Goal: Communication & Community: Share content

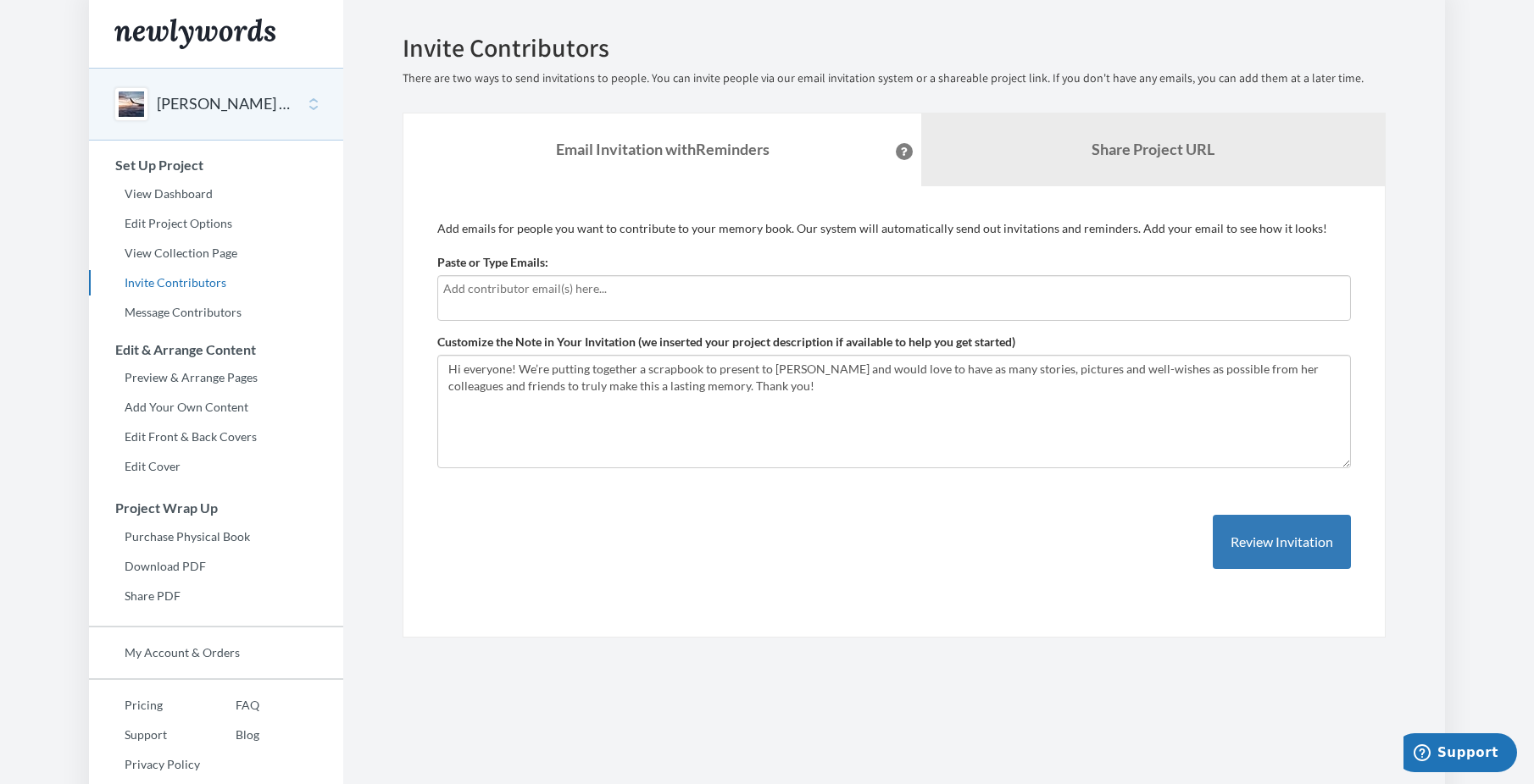
click at [482, 293] on input "text" at bounding box center [894, 288] width 902 height 18
click at [468, 300] on div at bounding box center [894, 298] width 913 height 46
click at [504, 283] on input "text" at bounding box center [894, 288] width 902 height 18
type input "[EMAIL_ADDRESS][DOMAIN_NAME]"
click at [677, 292] on input "[EMAIL_ADDRESS][DOMAIN_NAME]" at bounding box center [894, 288] width 902 height 18
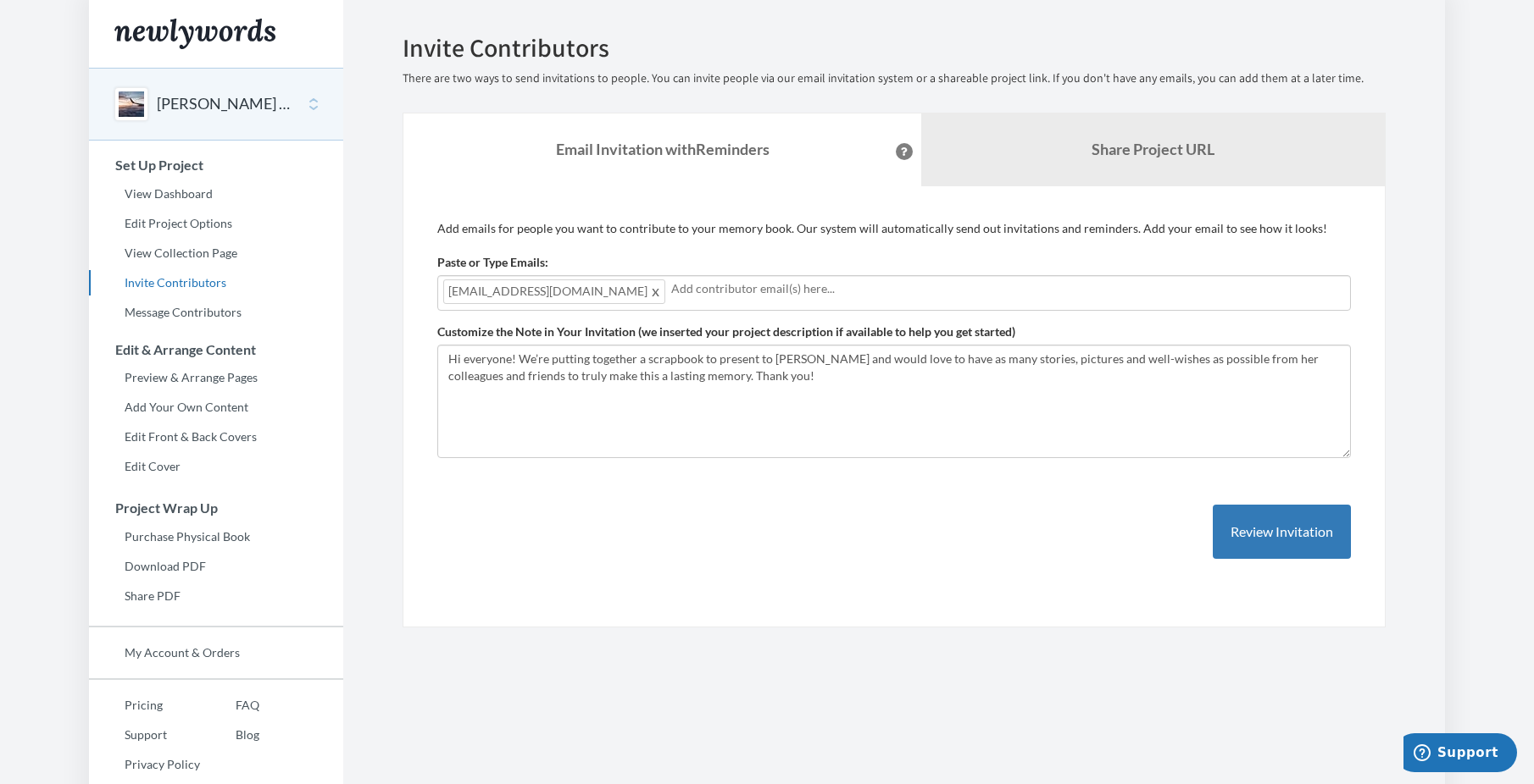
click at [671, 280] on input "text" at bounding box center [1007, 288] width 674 height 18
click at [899, 286] on input "text" at bounding box center [1122, 288] width 446 height 18
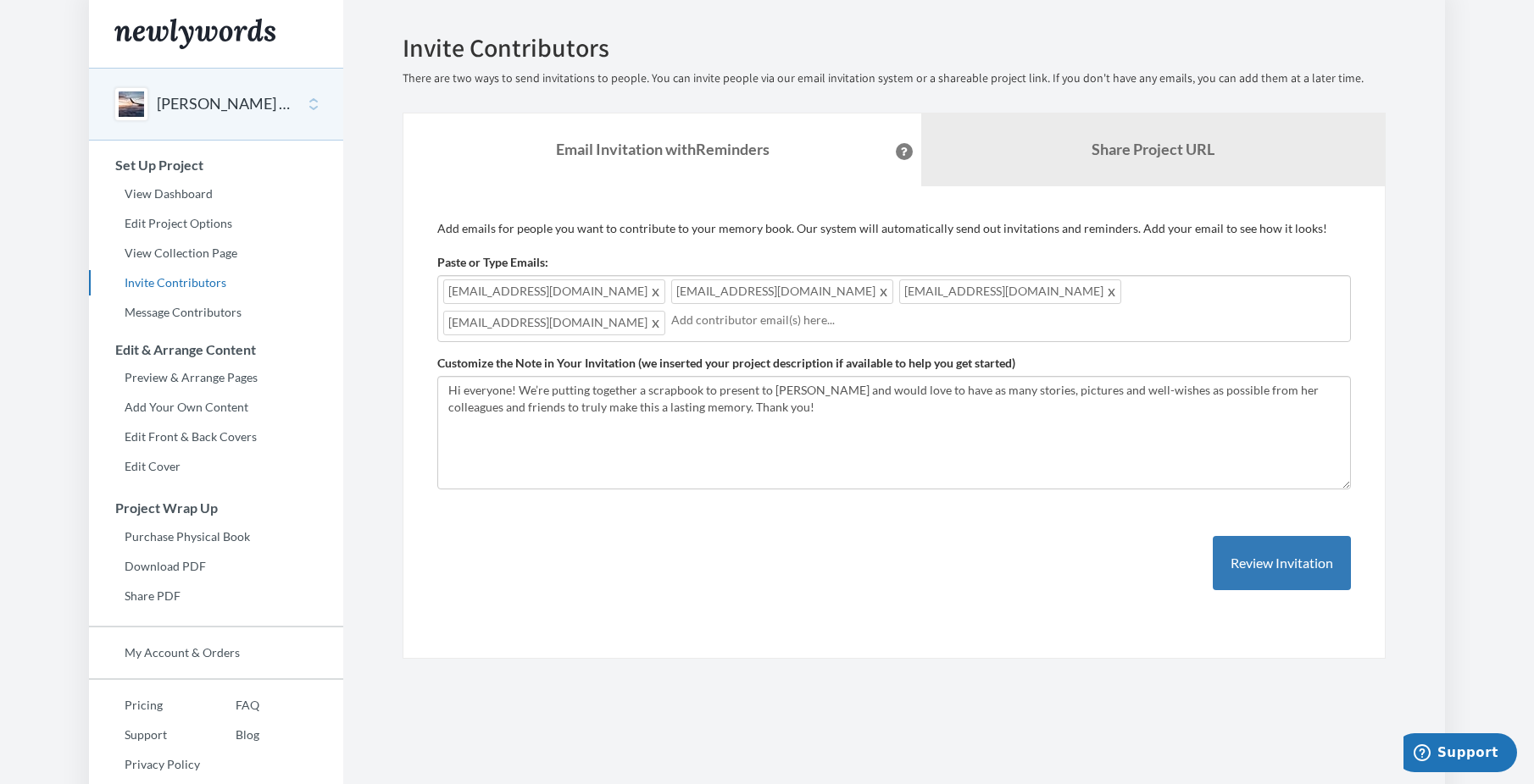
click at [1001, 288] on div "afogleman@metlife.com wogle@metlife.com croth@metlife.com cweldon@metlife.com" at bounding box center [894, 308] width 913 height 67
click at [994, 291] on div "afogleman@metlife.com wogle@metlife.com croth@metlife.com cweldon@metlife.com" at bounding box center [894, 308] width 913 height 67
click at [1003, 292] on div "afogleman@metlife.com wogle@metlife.com croth@metlife.com cweldon@metlife.com" at bounding box center [894, 308] width 913 height 67
click at [671, 318] on input "text" at bounding box center [1007, 320] width 674 height 18
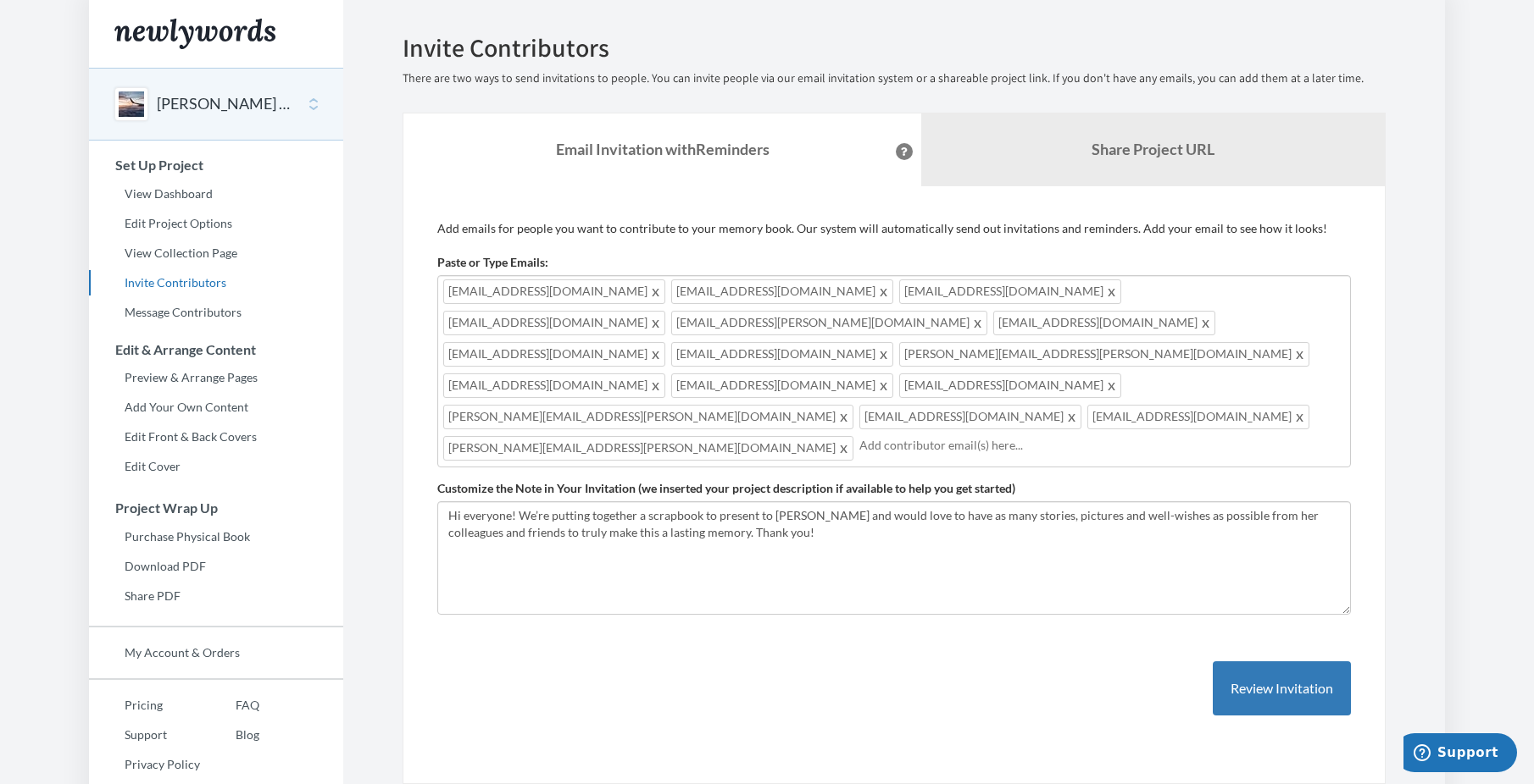
click at [859, 436] on input "text" at bounding box center [1102, 445] width 486 height 18
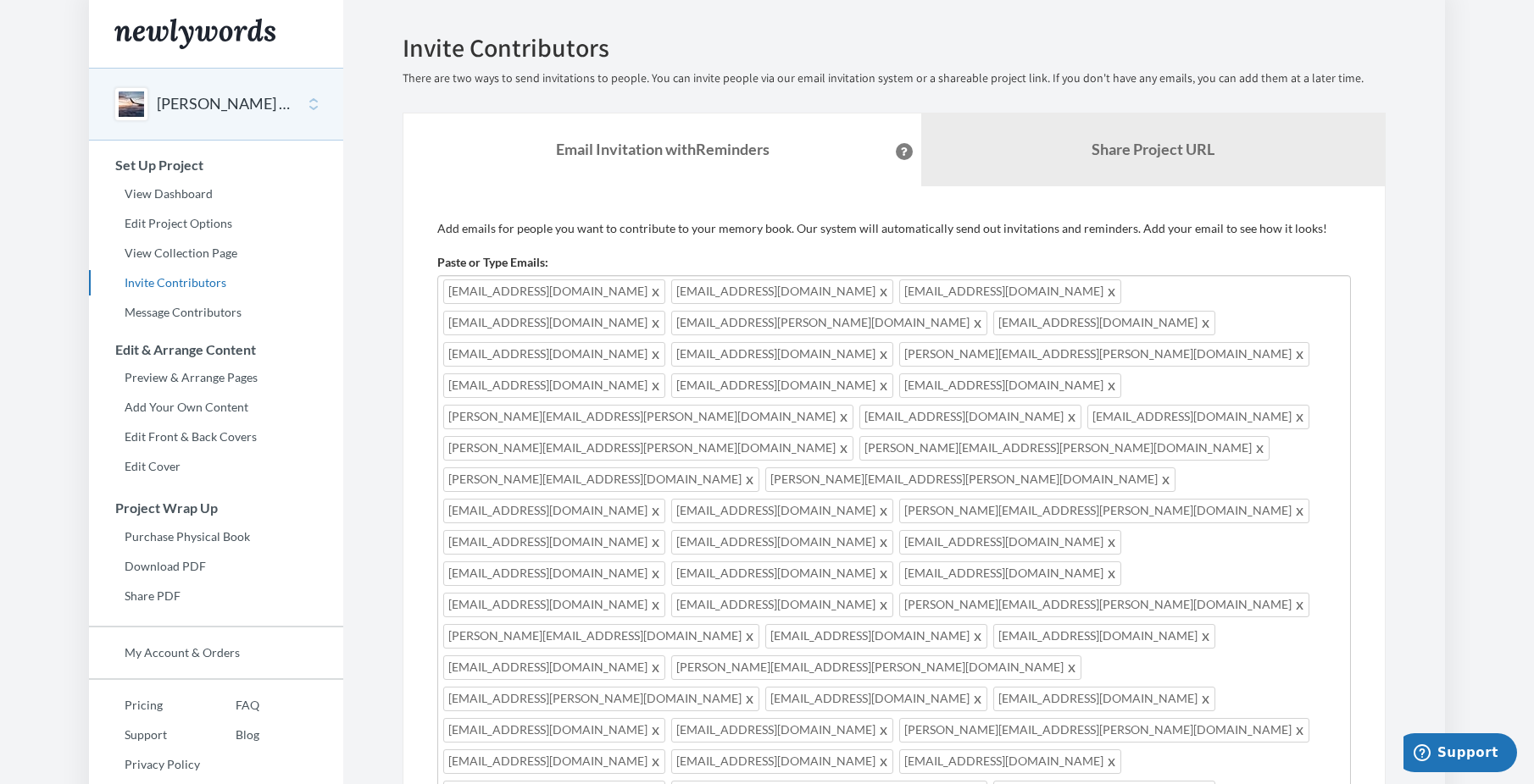
type input "[EMAIL_ADDRESS][DOMAIN_NAME]"
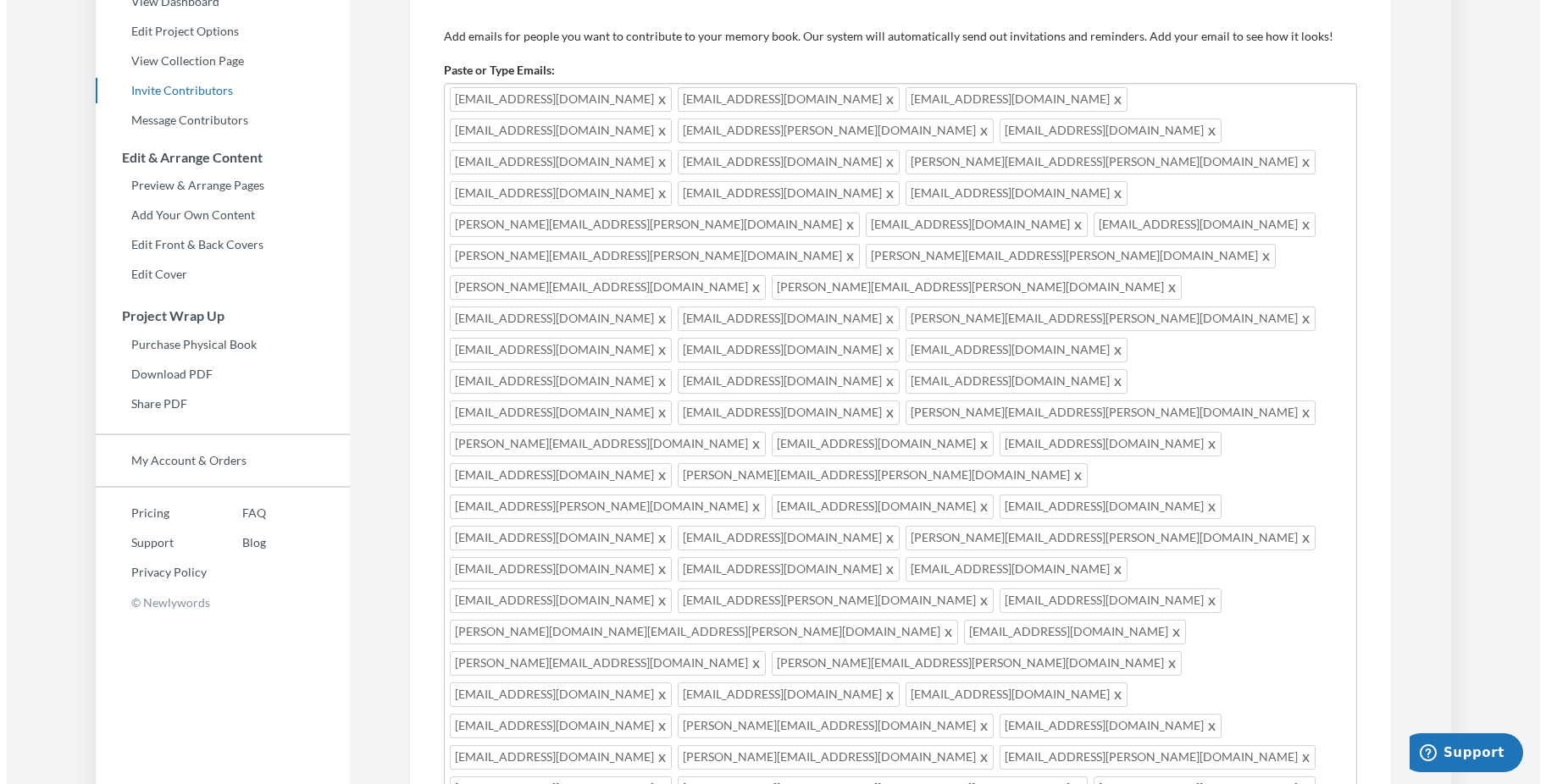
scroll to position [294, 0]
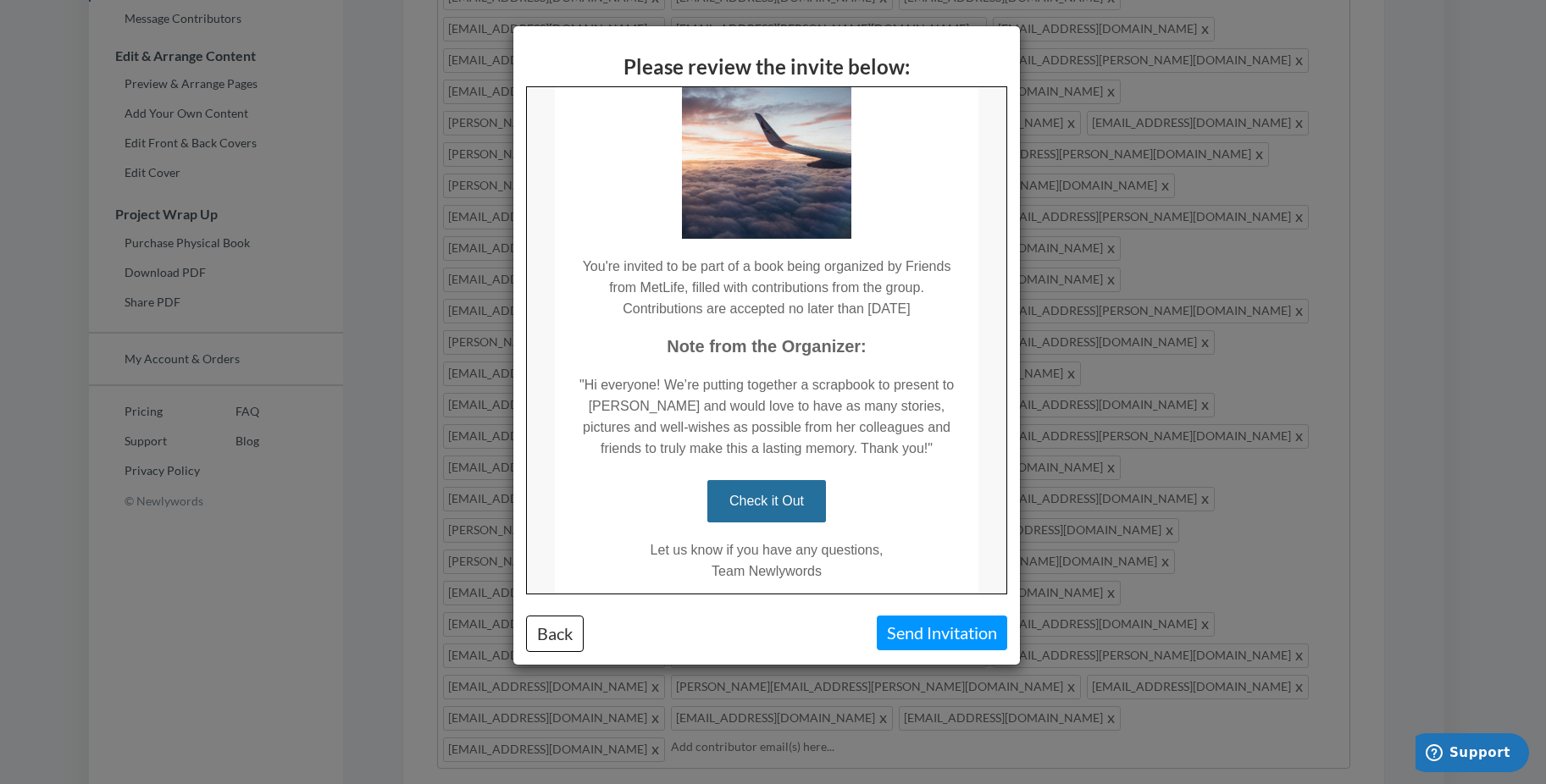
scroll to position [176, 0]
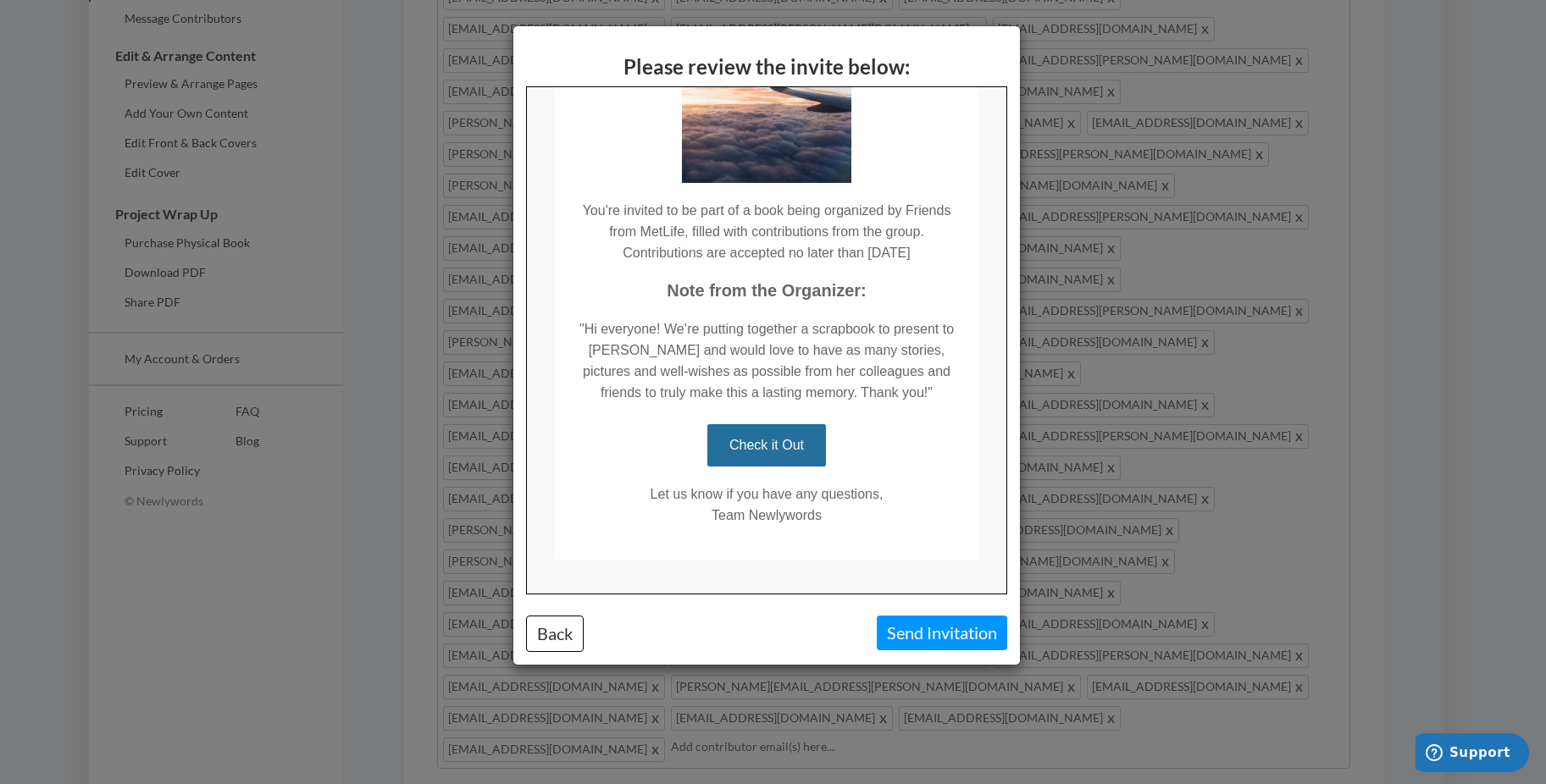
click at [710, 444] on link "Check it Out" at bounding box center [766, 445] width 118 height 43
click at [762, 441] on link "Check it Out" at bounding box center [766, 445] width 118 height 43
click at [934, 628] on button "Send Invitation" at bounding box center [942, 634] width 131 height 35
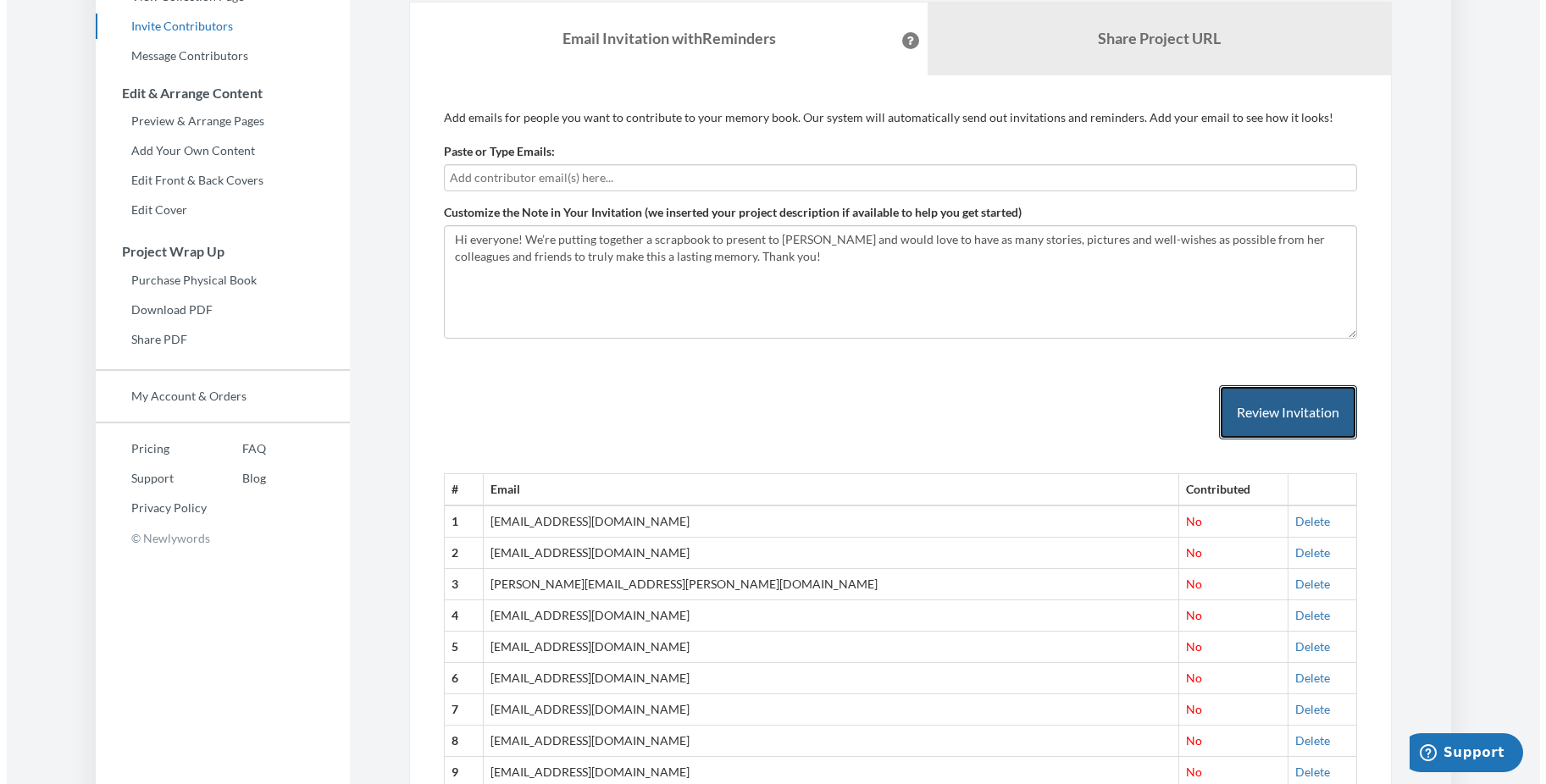
scroll to position [0, 0]
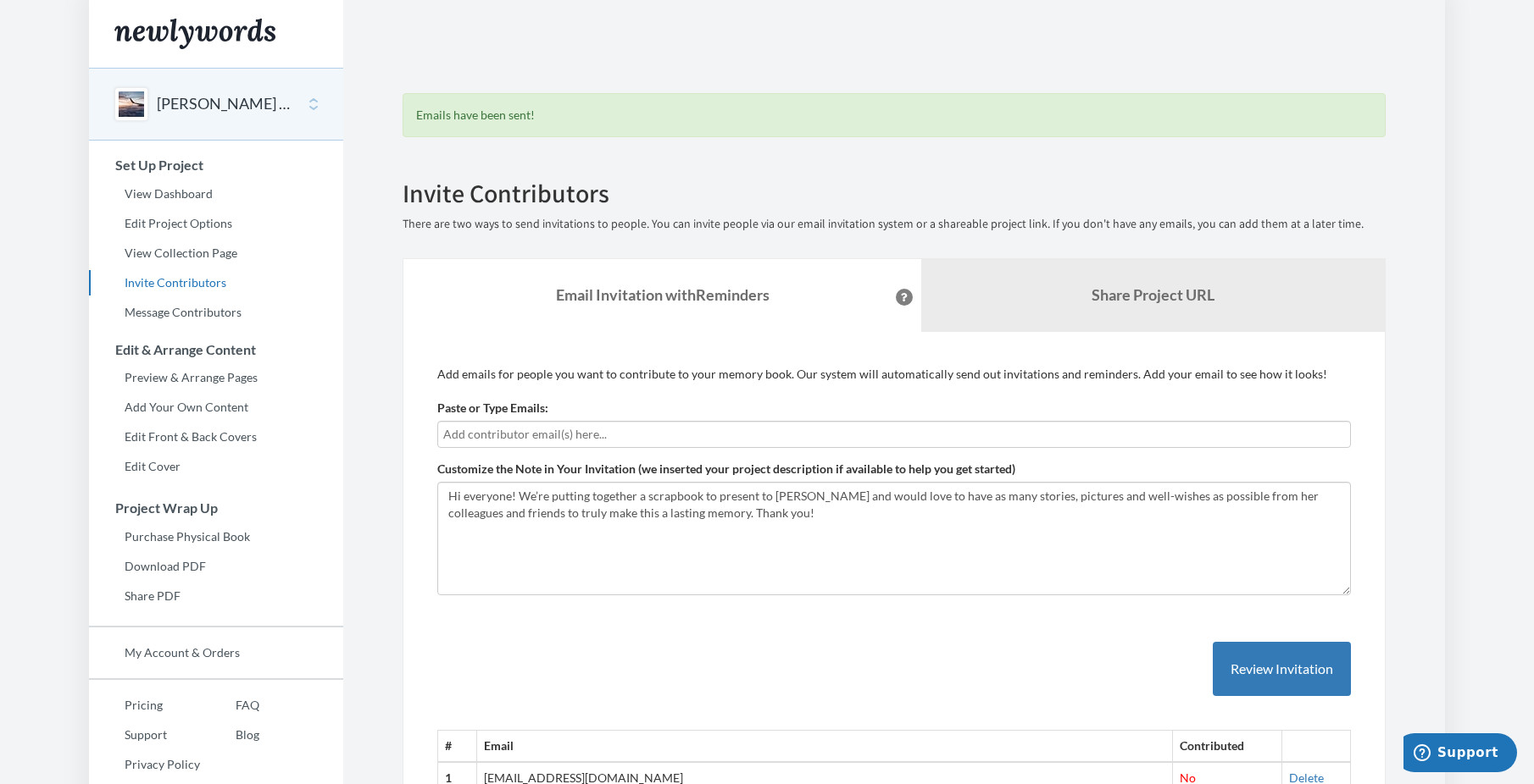
click at [503, 436] on input "text" at bounding box center [894, 434] width 902 height 18
type input "[EMAIL_ADDRESS][DOMAIN_NAME]"
click at [1260, 674] on button "Review Invitation" at bounding box center [1282, 670] width 138 height 55
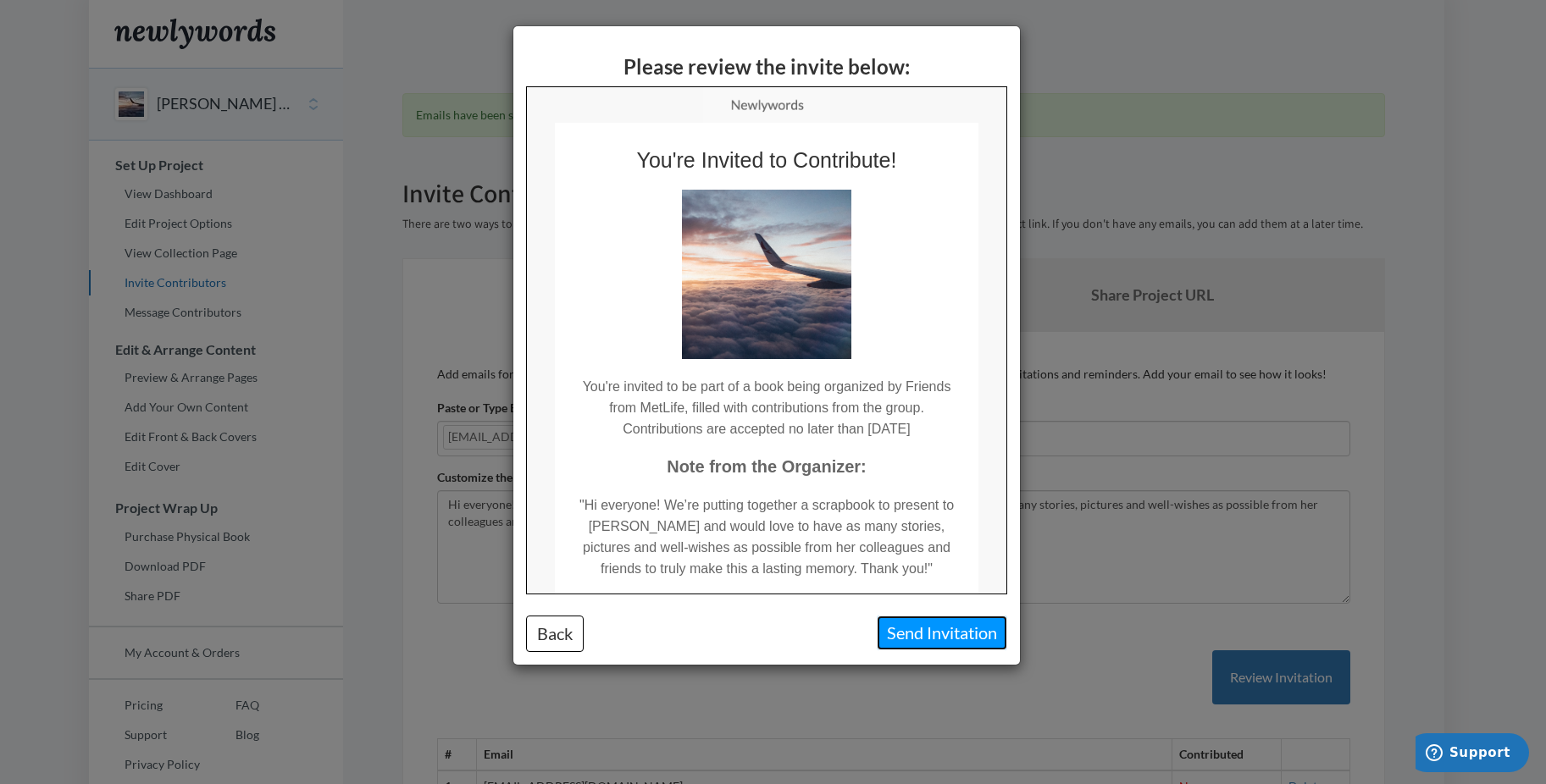
click at [953, 634] on button "Send Invitation" at bounding box center [942, 634] width 131 height 35
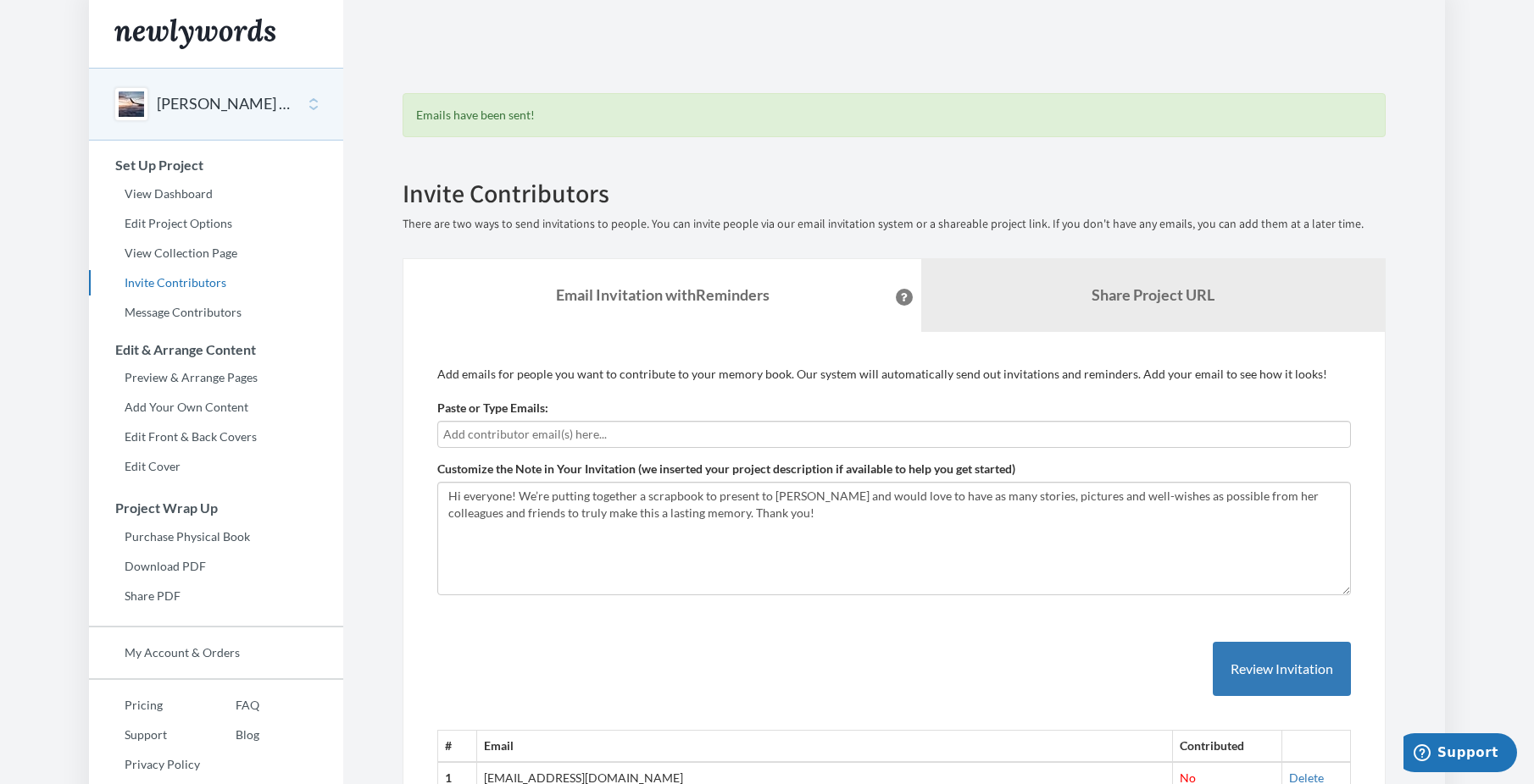
click at [478, 432] on input "text" at bounding box center [894, 434] width 902 height 18
type input "aste"
drag, startPoint x: 474, startPoint y: 434, endPoint x: 403, endPoint y: 433, distance: 71.0
click at [502, 433] on input "text" at bounding box center [894, 434] width 902 height 18
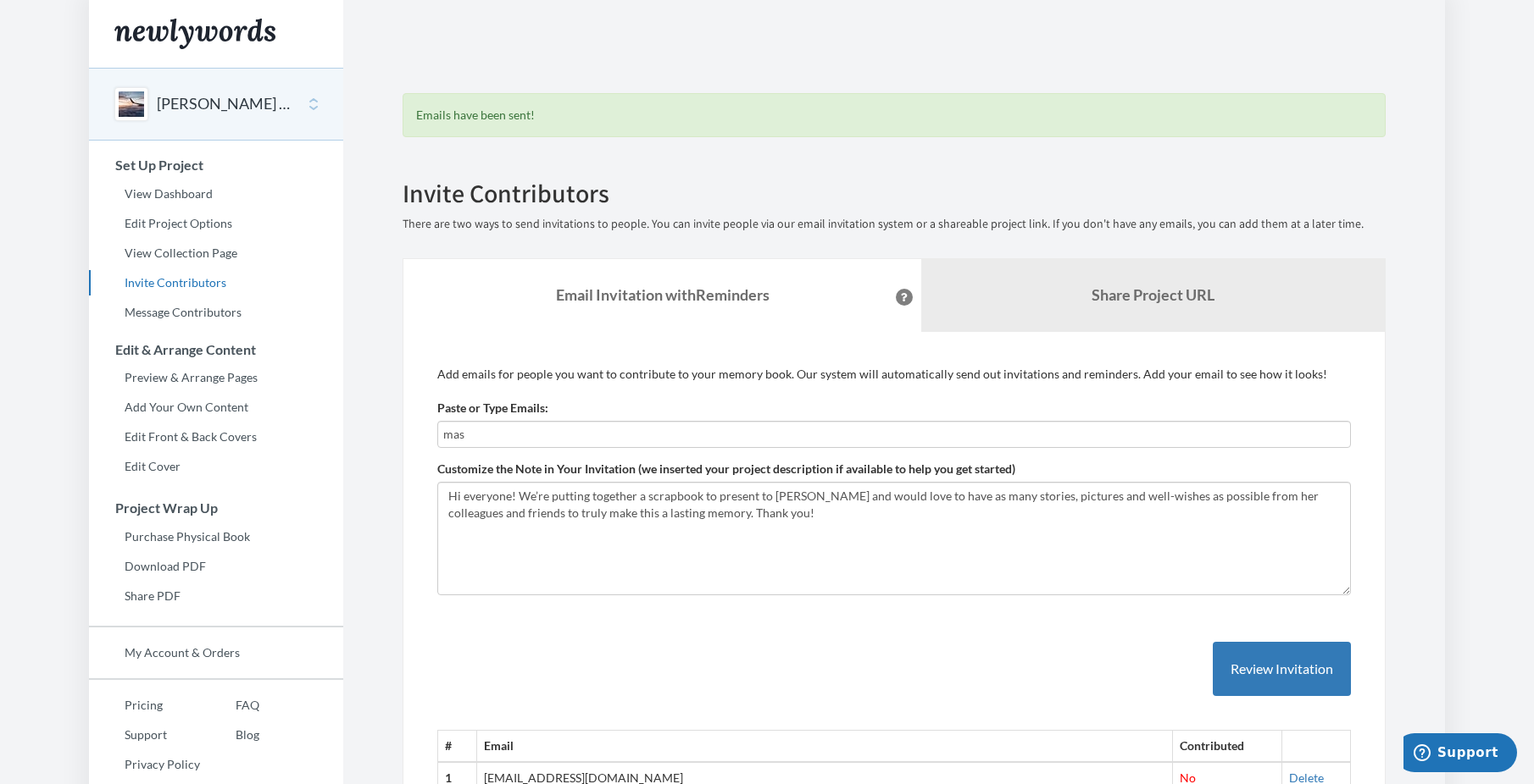
type input "mast"
drag, startPoint x: 493, startPoint y: 436, endPoint x: 375, endPoint y: 417, distance: 119.5
click at [468, 436] on input "text" at bounding box center [894, 434] width 902 height 18
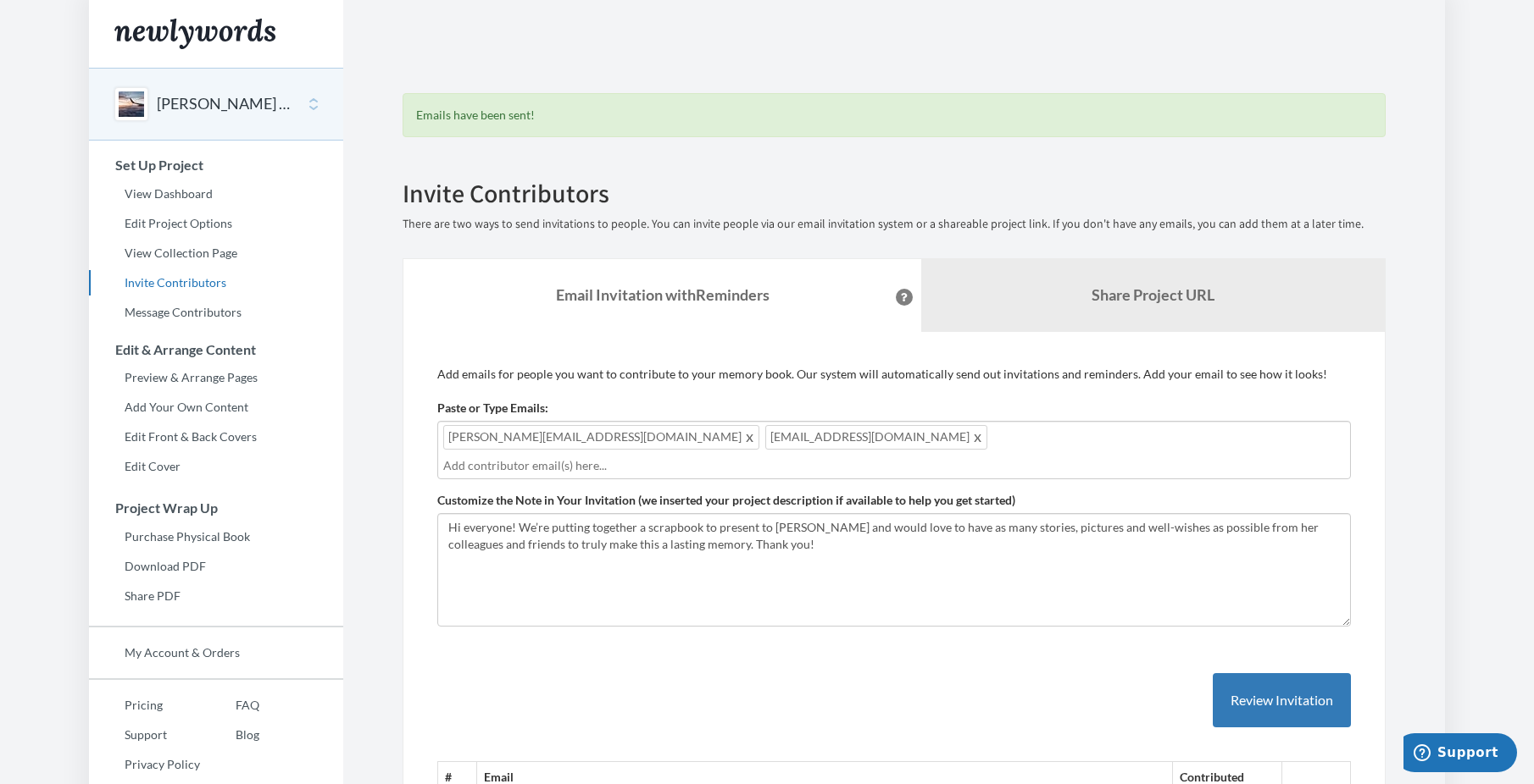
click at [1520, 311] on body "Main menu Jill Soares Retirement Book Select a project Jill Soares Retirement B…" at bounding box center [767, 392] width 1534 height 784
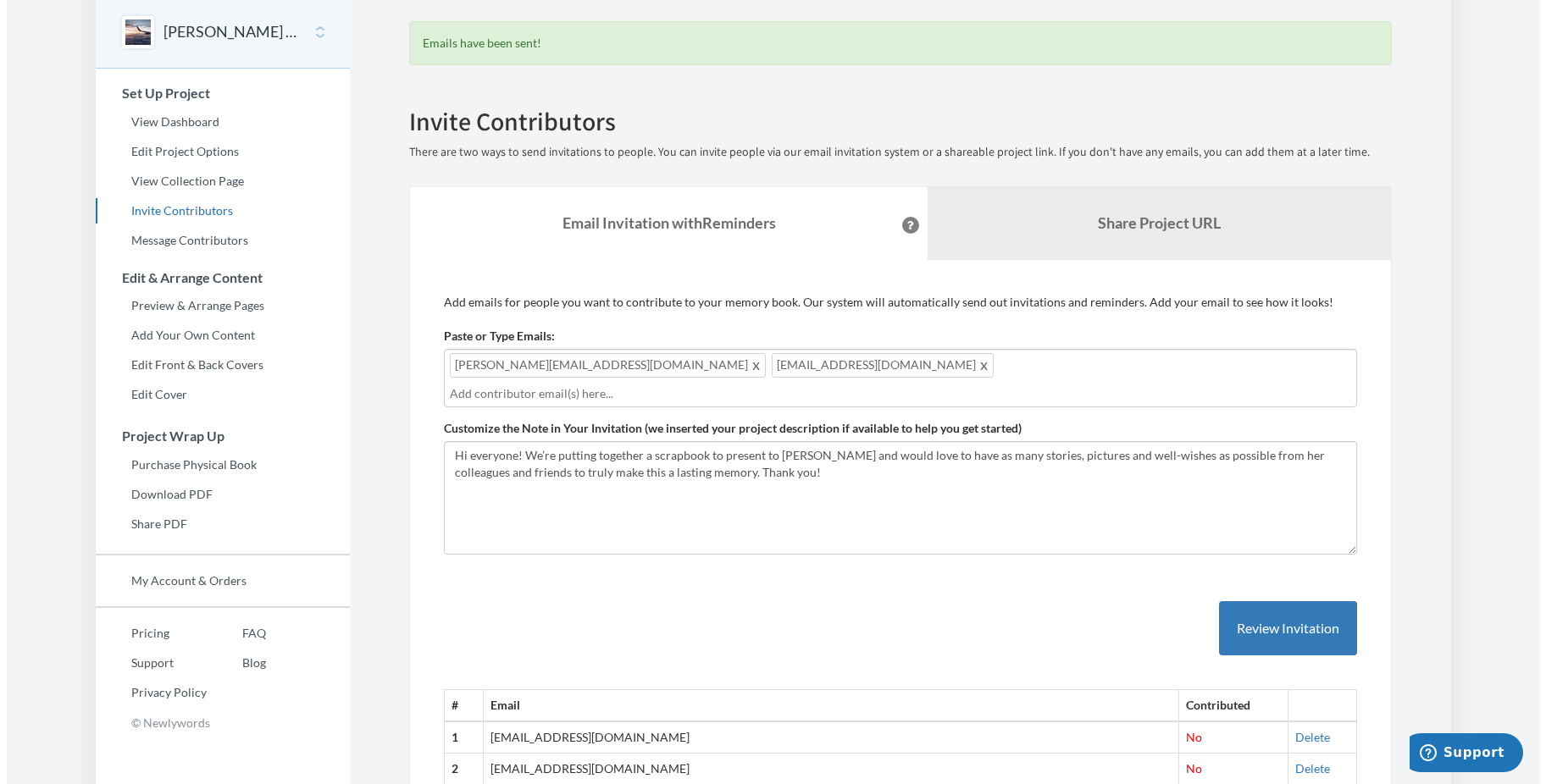
scroll to position [37, 0]
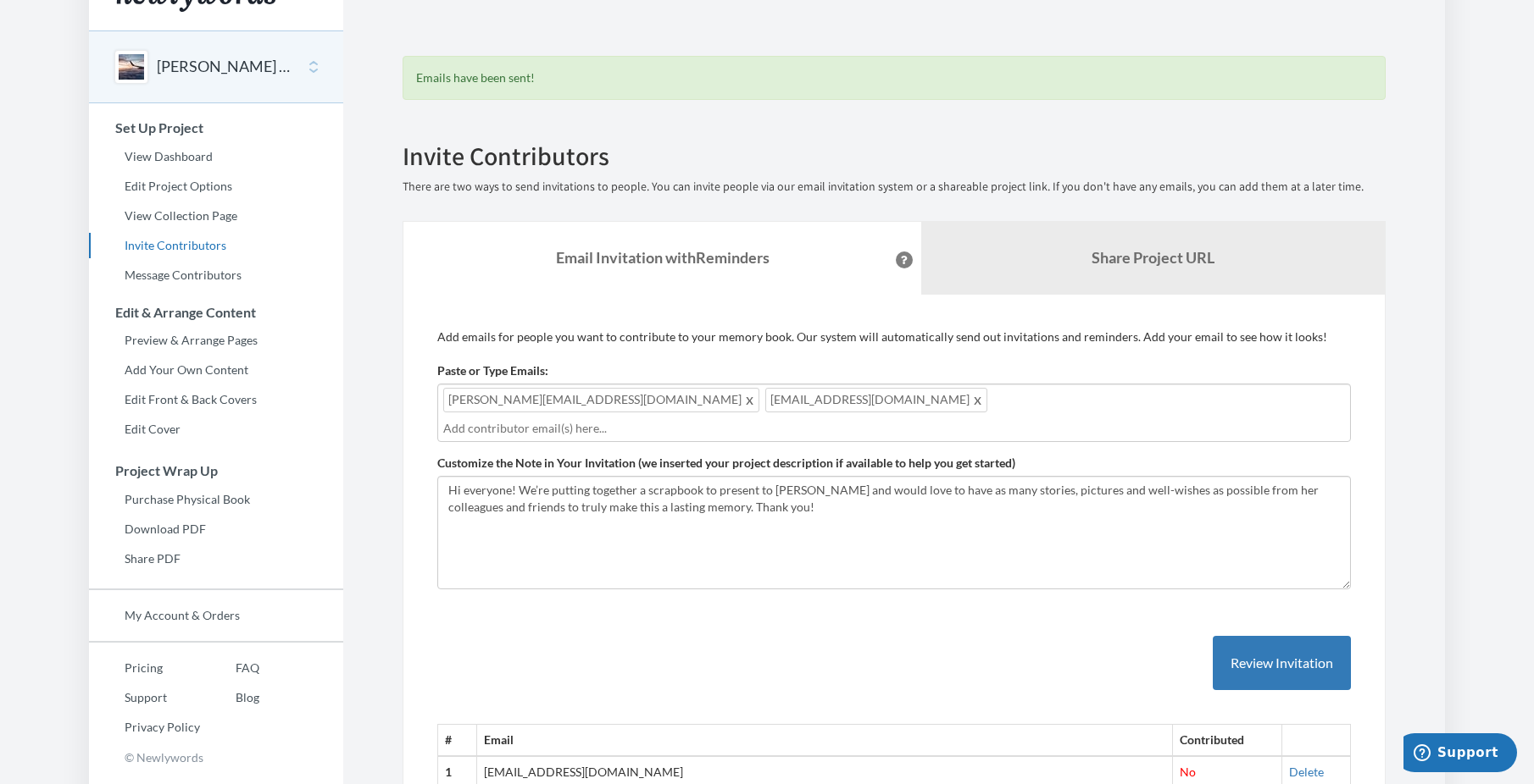
click at [723, 420] on input "text" at bounding box center [894, 428] width 902 height 18
type input "[EMAIL_ADDRESS][DOMAIN_NAME]"
click at [899, 476] on textarea "Hi everyone! We’re putting together a scrapbook to present to [PERSON_NAME] and…" at bounding box center [894, 532] width 913 height 113
click at [916, 420] on input "[EMAIL_ADDRESS][DOMAIN_NAME]" at bounding box center [894, 428] width 902 height 18
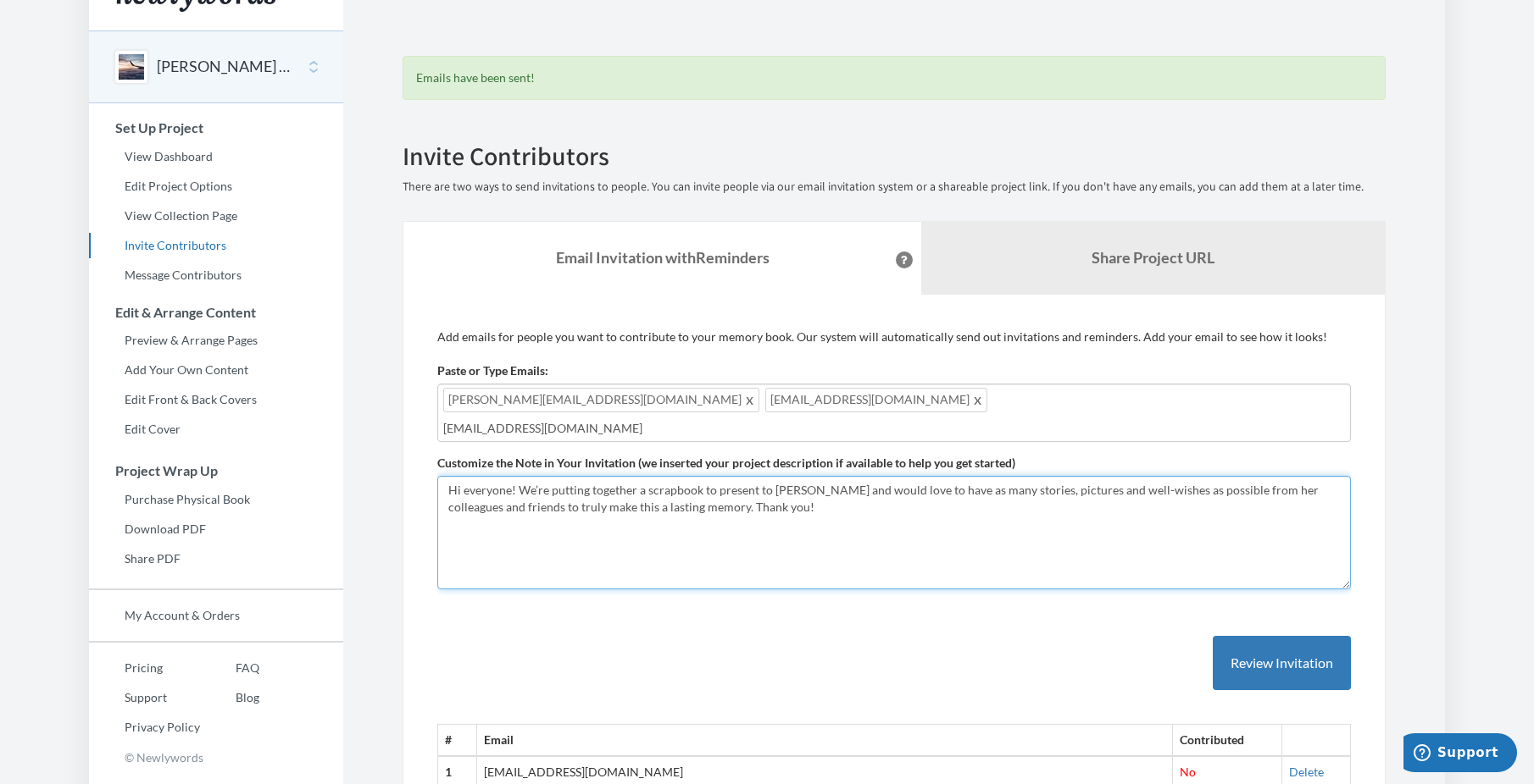
click at [820, 517] on textarea "Hi everyone! We’re putting together a scrapbook to present to [PERSON_NAME] and…" at bounding box center [894, 532] width 913 height 113
click at [907, 420] on input "[EMAIL_ADDRESS][DOMAIN_NAME]" at bounding box center [894, 428] width 902 height 18
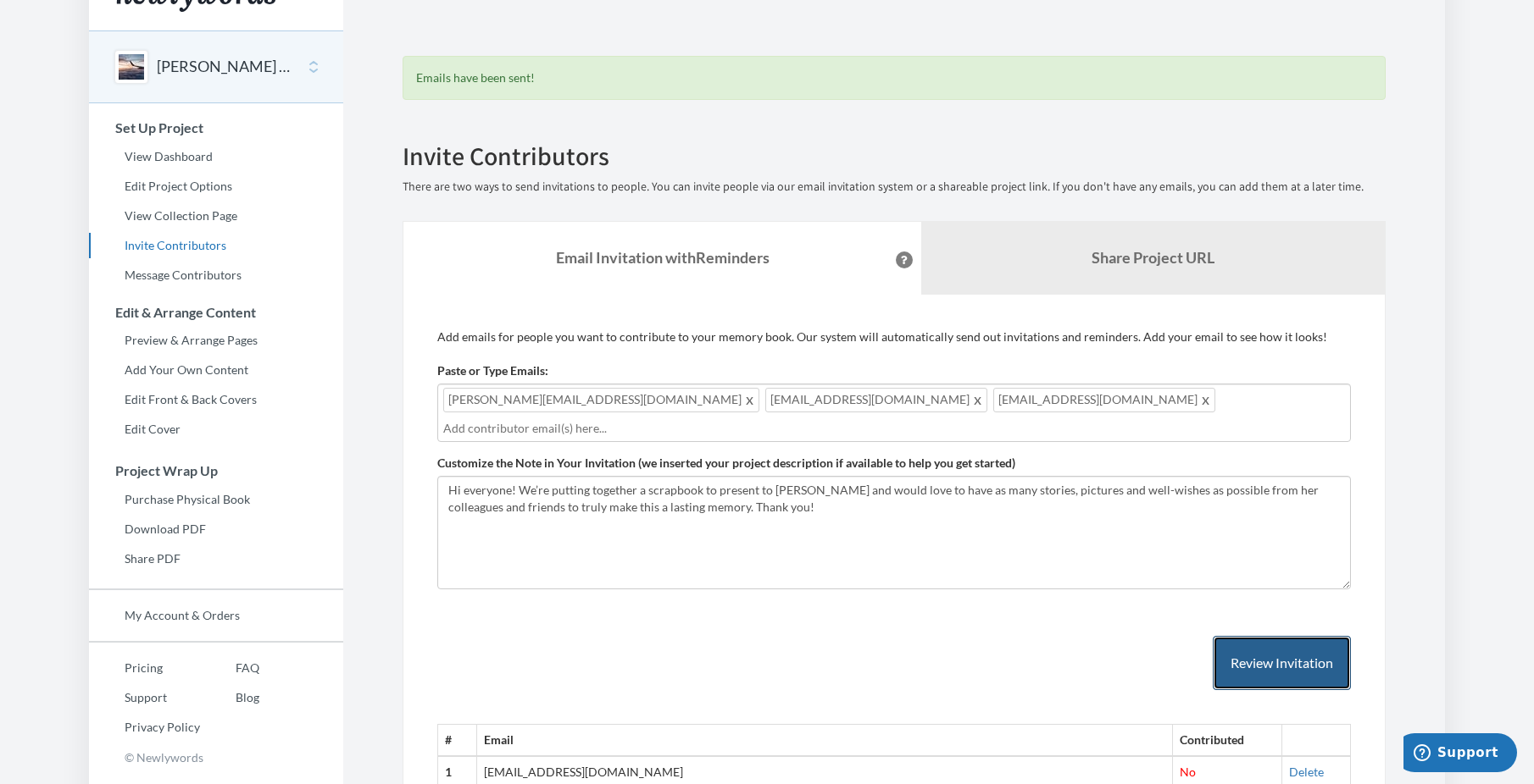
click at [1255, 637] on button "Review Invitation" at bounding box center [1282, 664] width 138 height 55
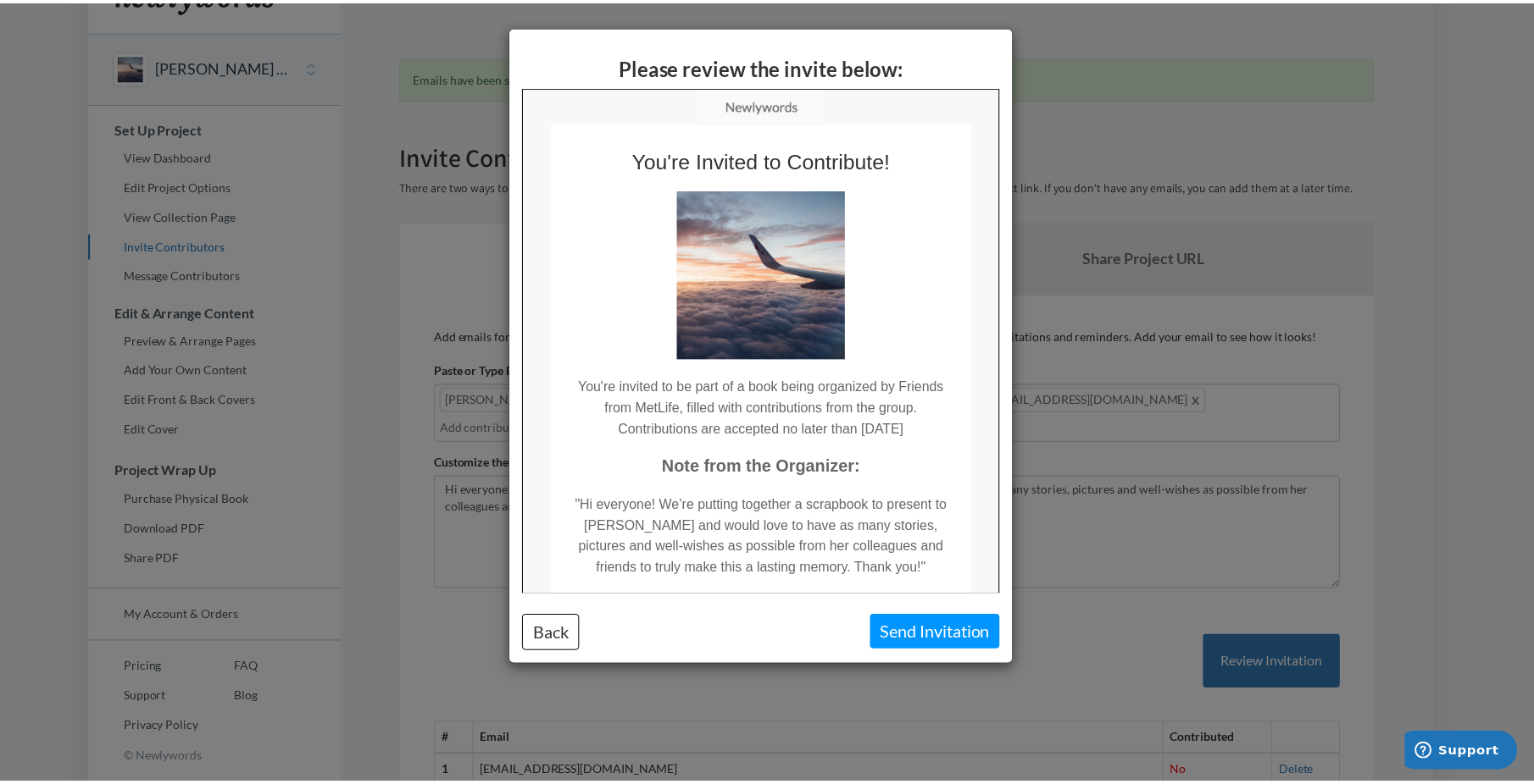
scroll to position [0, 0]
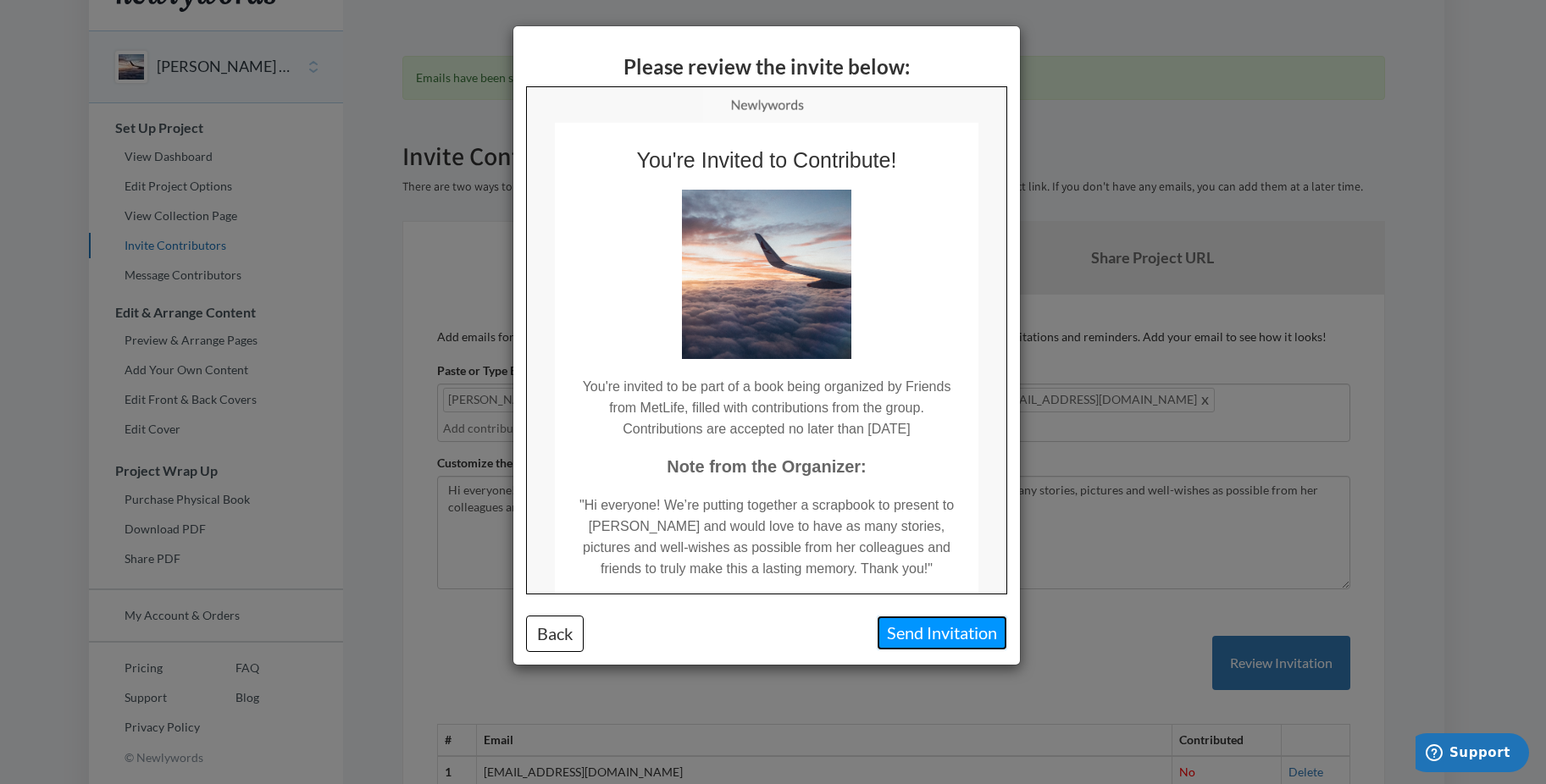
click at [947, 629] on button "Send Invitation" at bounding box center [942, 634] width 131 height 35
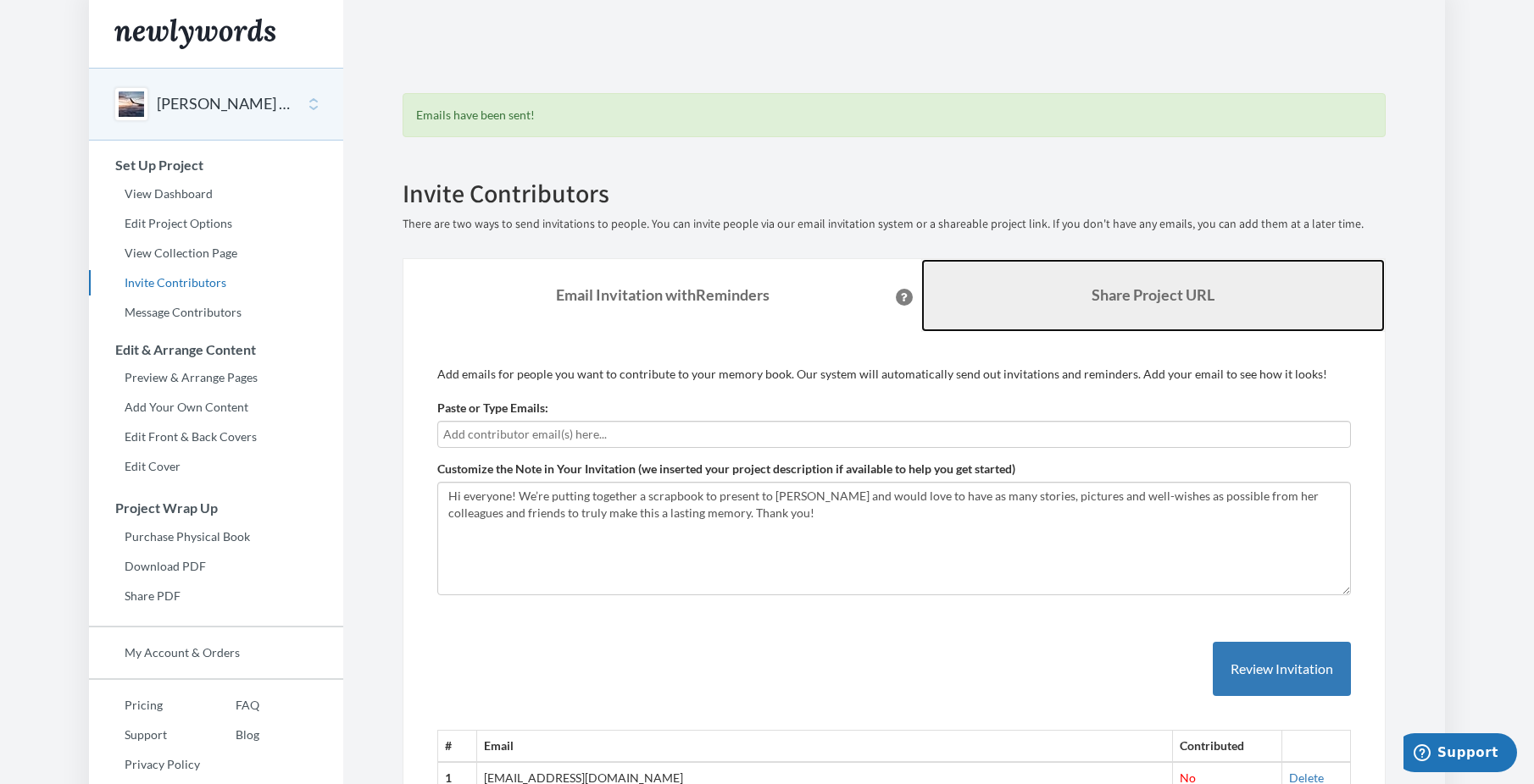
click at [1109, 300] on b "Share Project URL" at bounding box center [1153, 295] width 123 height 18
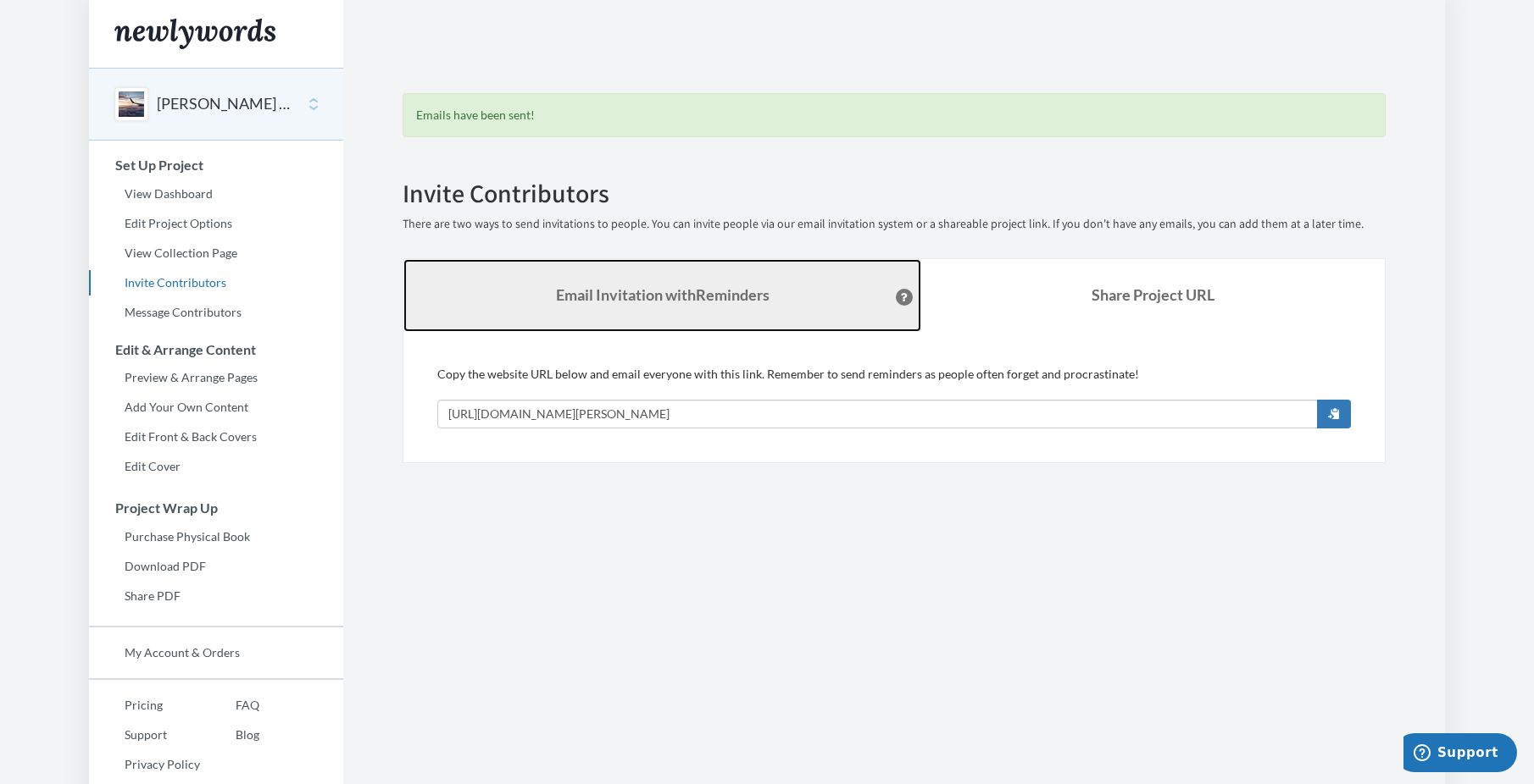
click at [623, 296] on strong "Email Invitation with Reminders" at bounding box center [662, 295] width 213 height 18
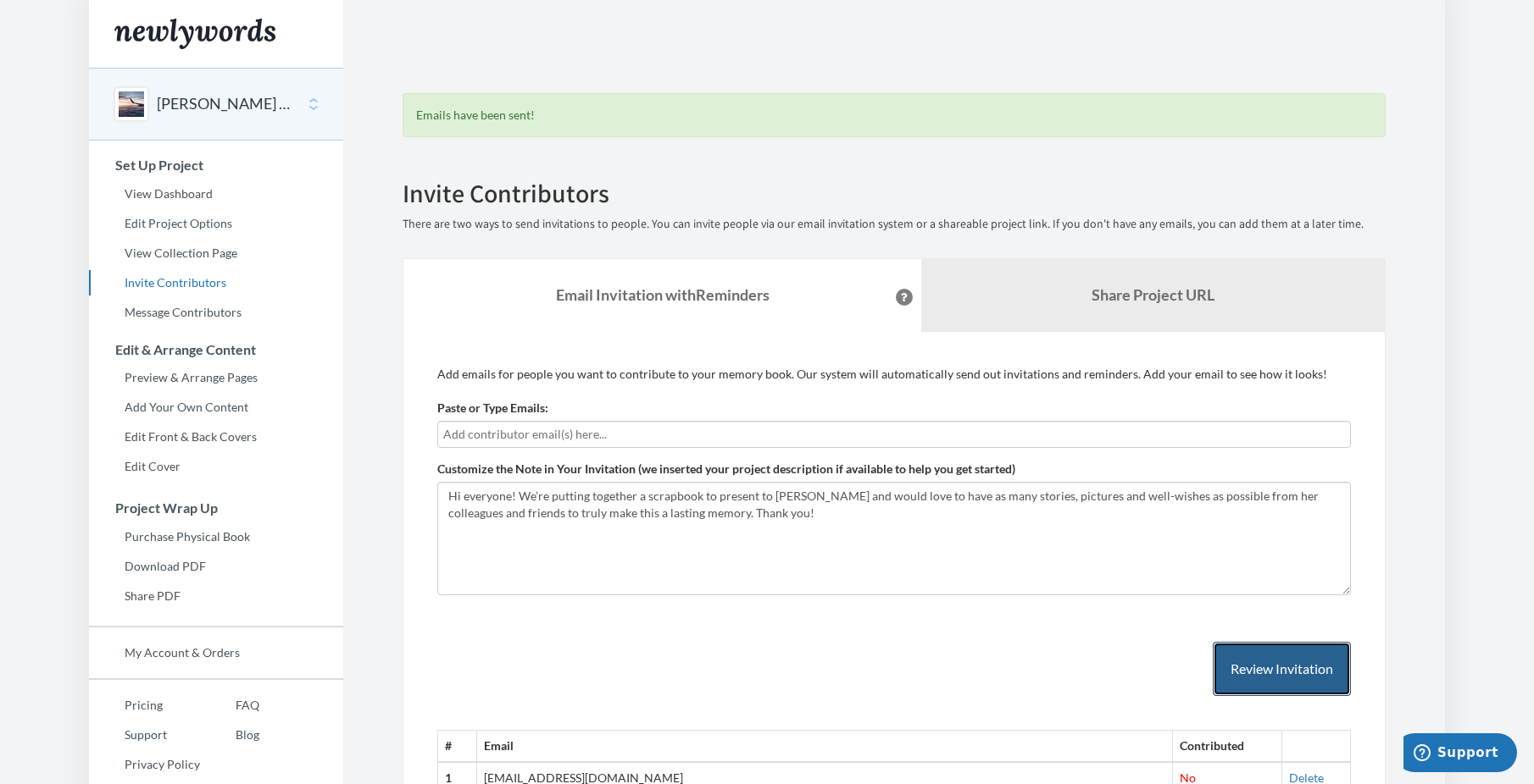
click at [1268, 676] on button "Review Invitation" at bounding box center [1282, 670] width 138 height 55
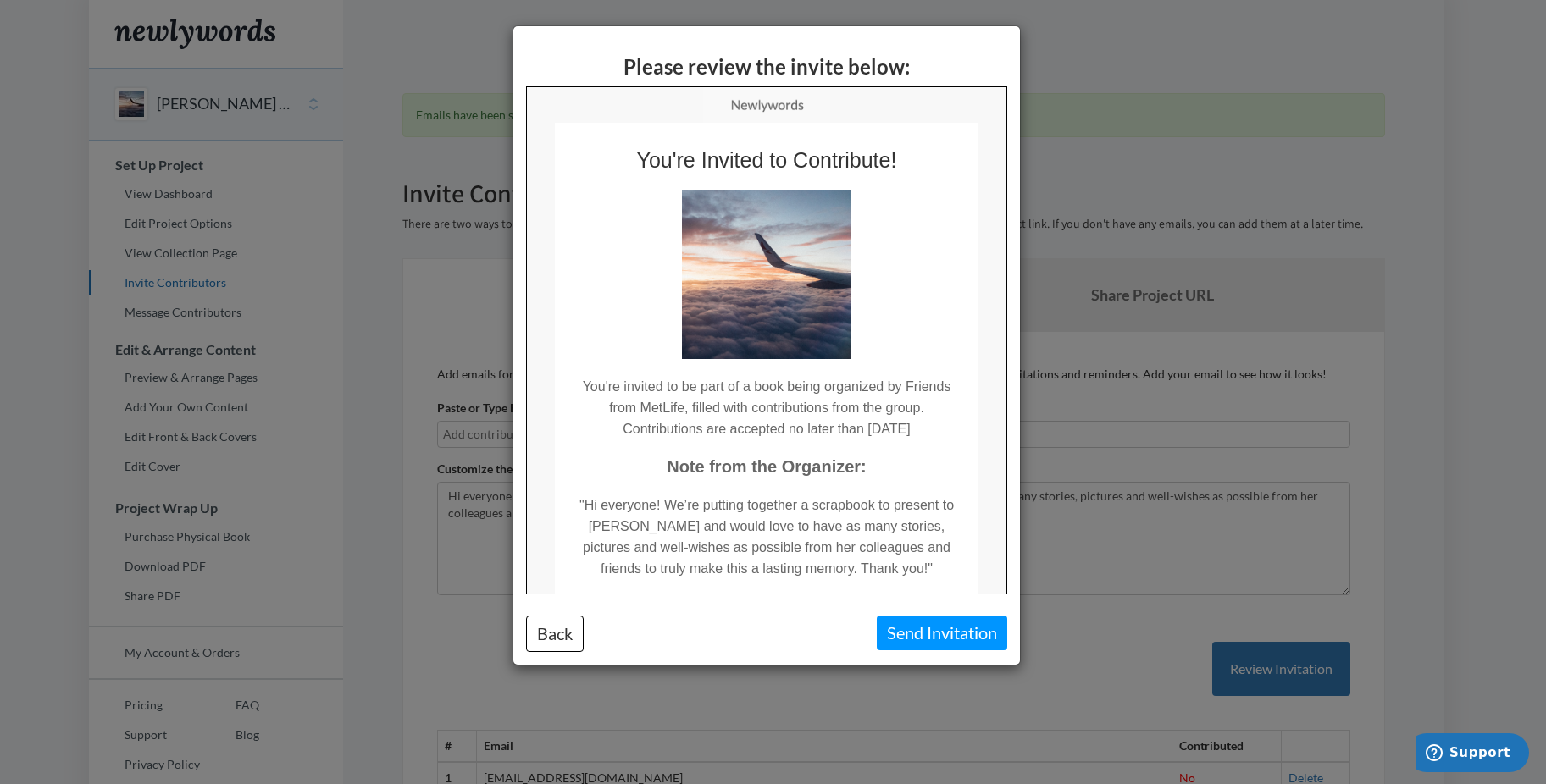
click at [1359, 75] on div "Please review the invite below: Back Send Invitation" at bounding box center [773, 392] width 1546 height 784
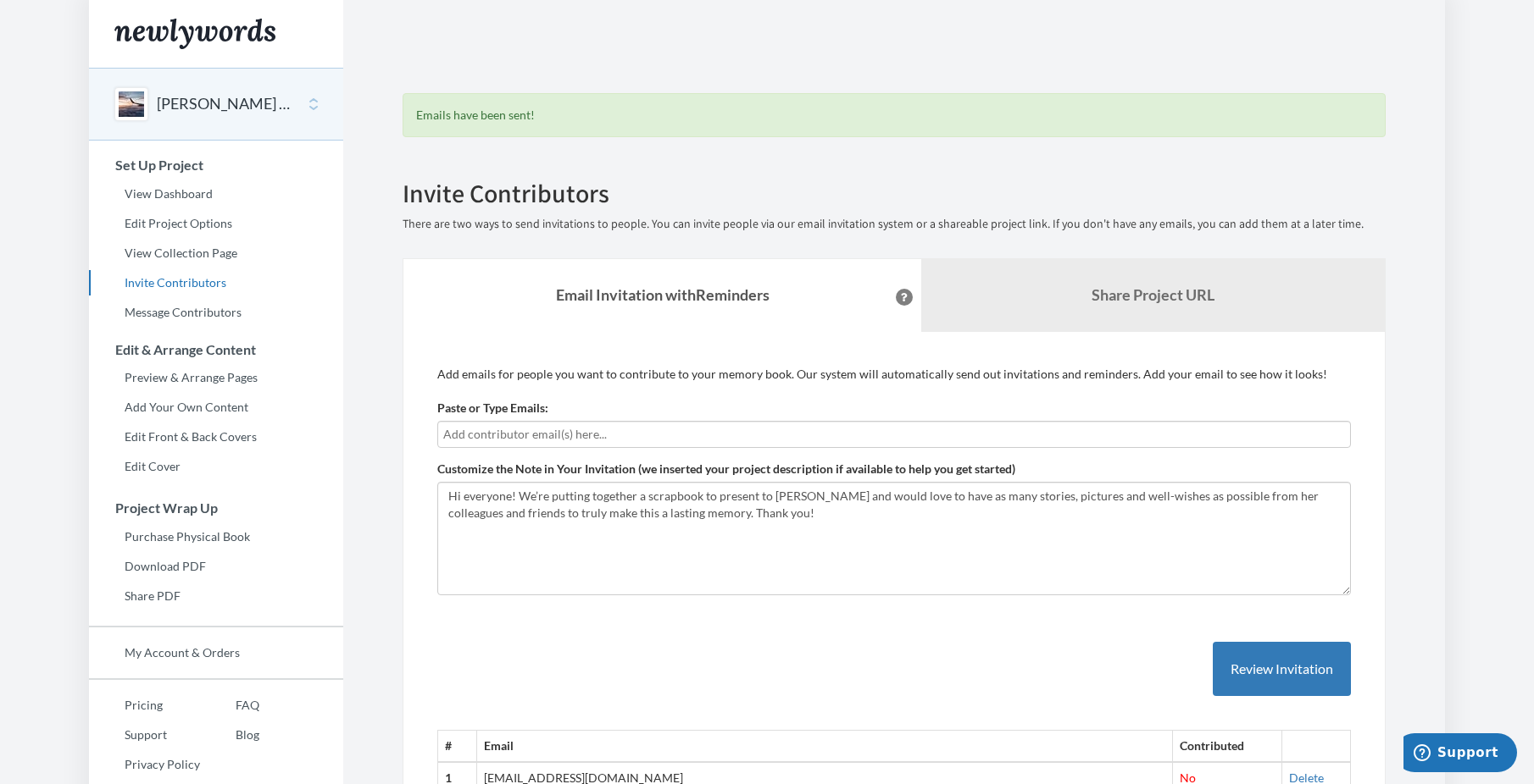
click at [896, 298] on button at bounding box center [904, 297] width 16 height 16
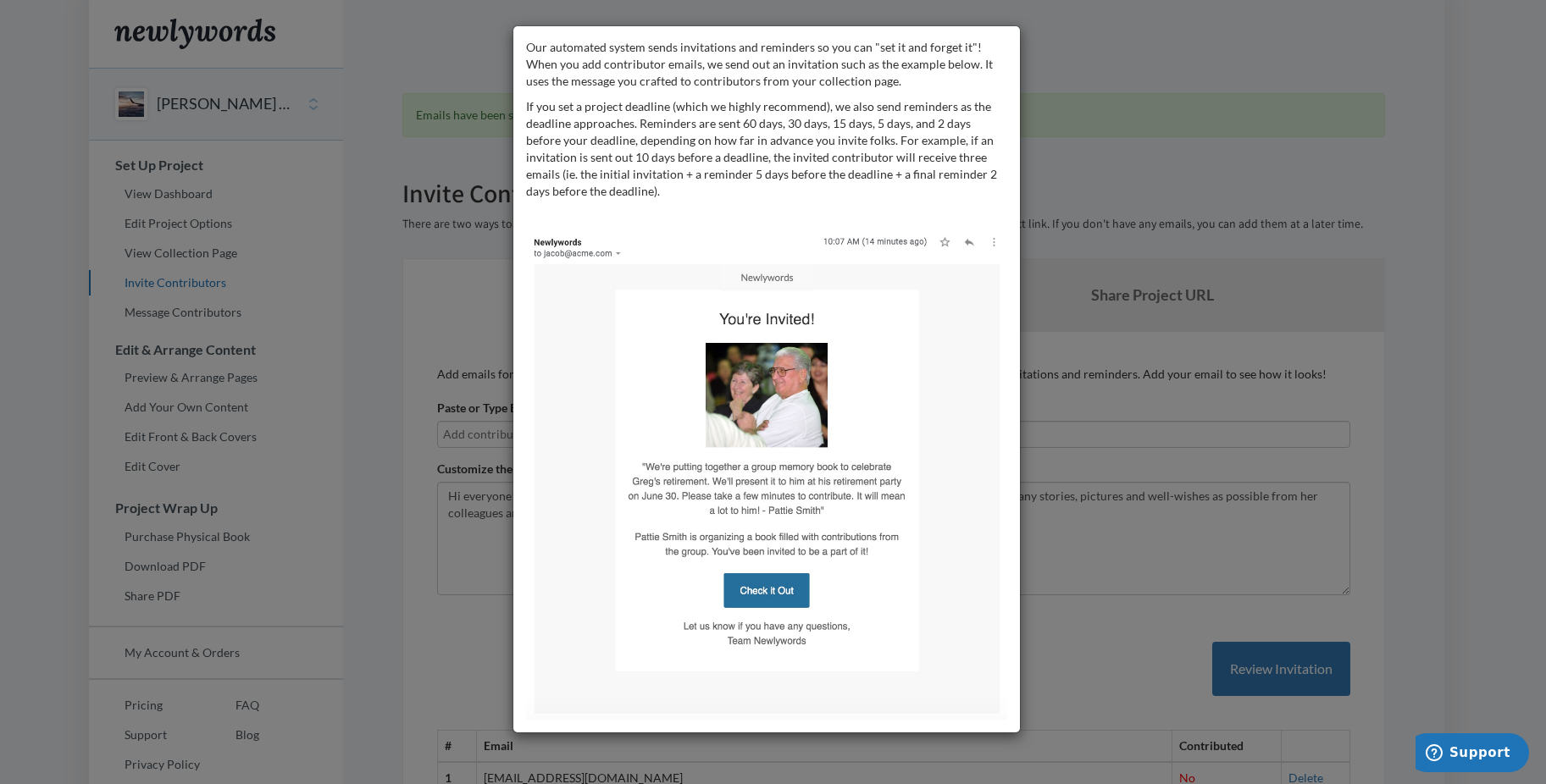
click at [1471, 454] on div "Our automated system sends invitations and reminders so you can "set it and for…" at bounding box center [773, 392] width 1546 height 784
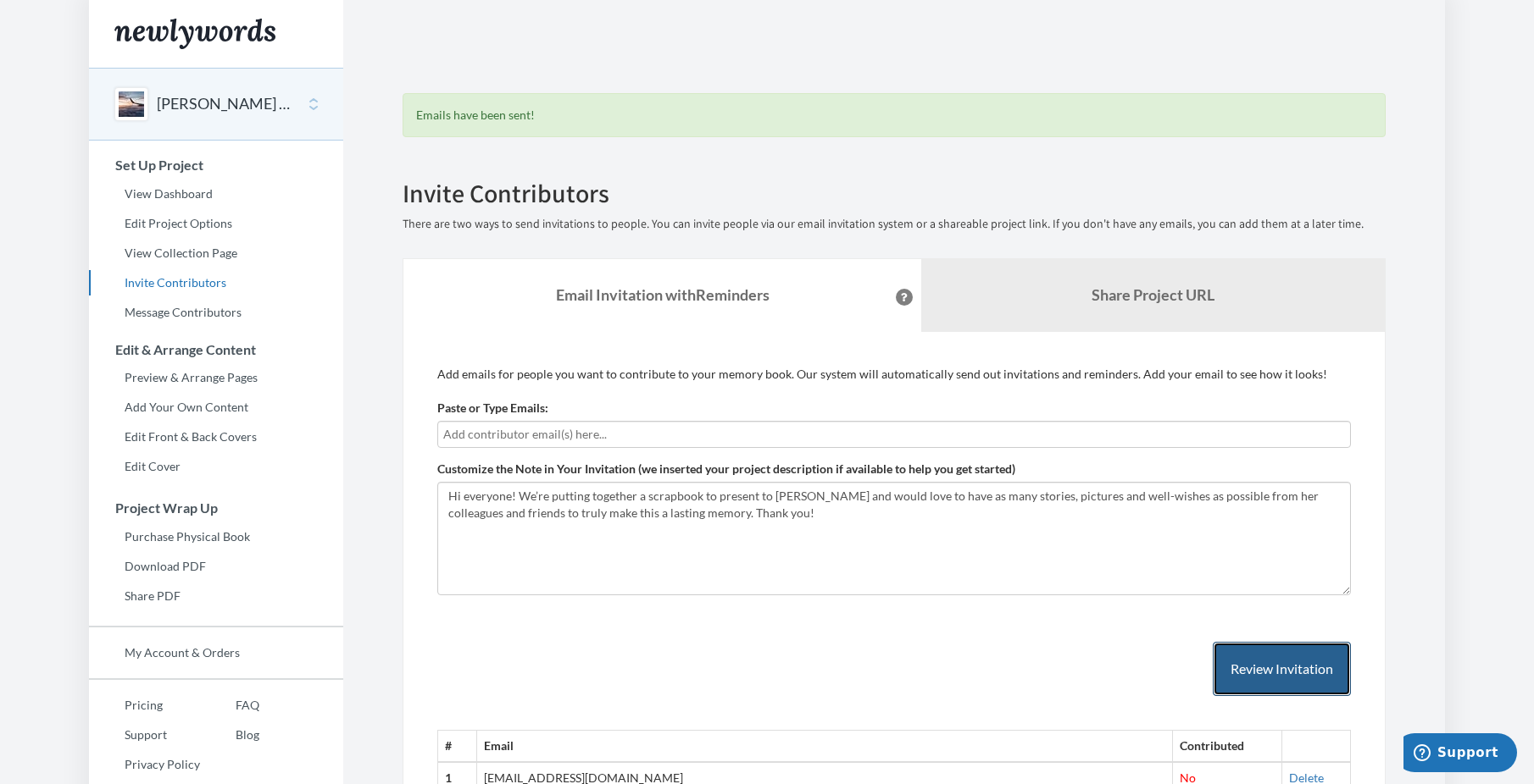
click at [1263, 664] on button "Review Invitation" at bounding box center [1282, 670] width 138 height 55
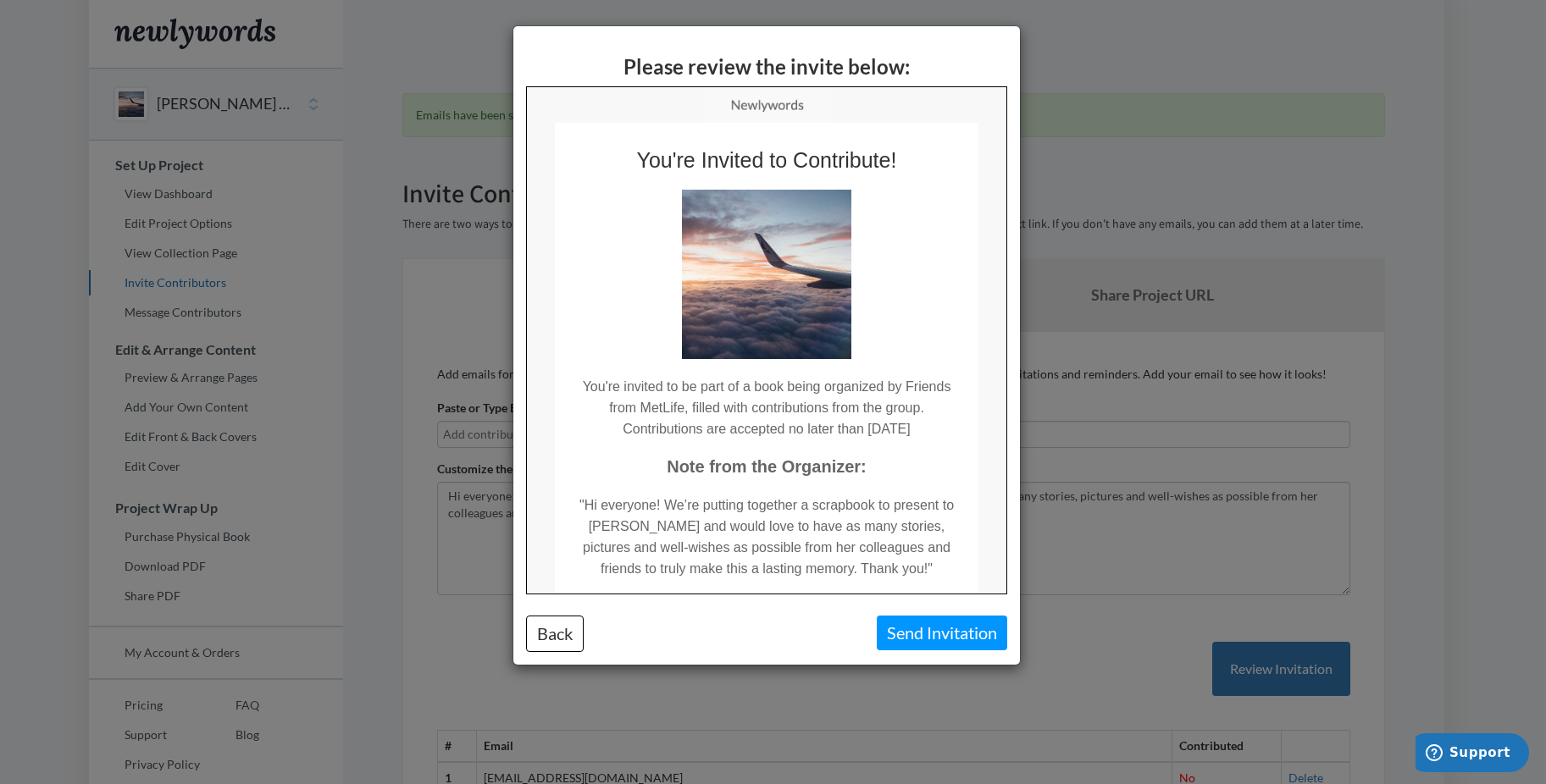
click at [1300, 32] on div "Please review the invite below: Back Send Invitation" at bounding box center [773, 392] width 1546 height 784
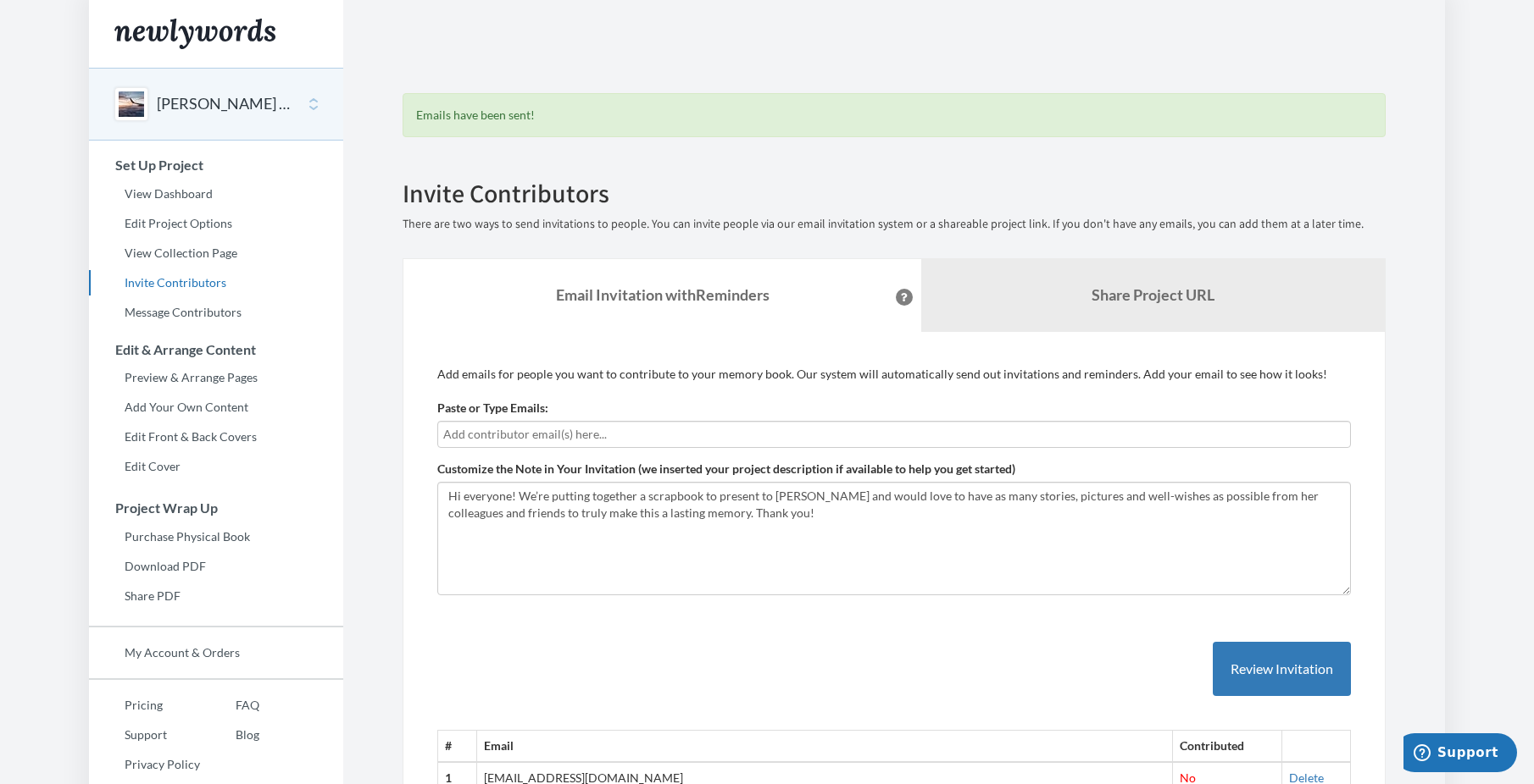
drag, startPoint x: 215, startPoint y: 101, endPoint x: 265, endPoint y: 111, distance: 51.0
click at [215, 101] on button "[PERSON_NAME] Retirement Book" at bounding box center [226, 104] width 138 height 22
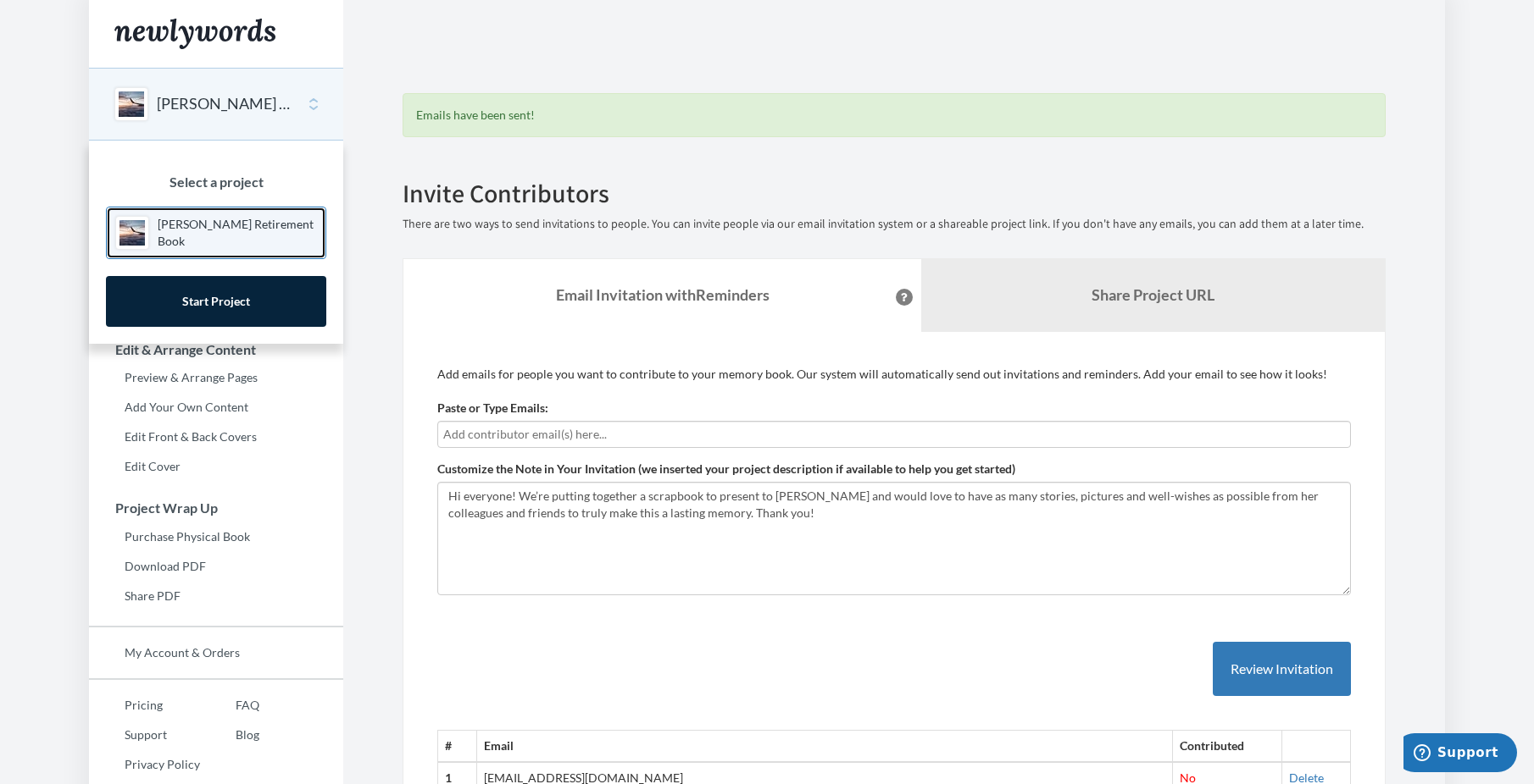
click at [228, 243] on link "[PERSON_NAME] Retirement Book" at bounding box center [215, 233] width 220 height 52
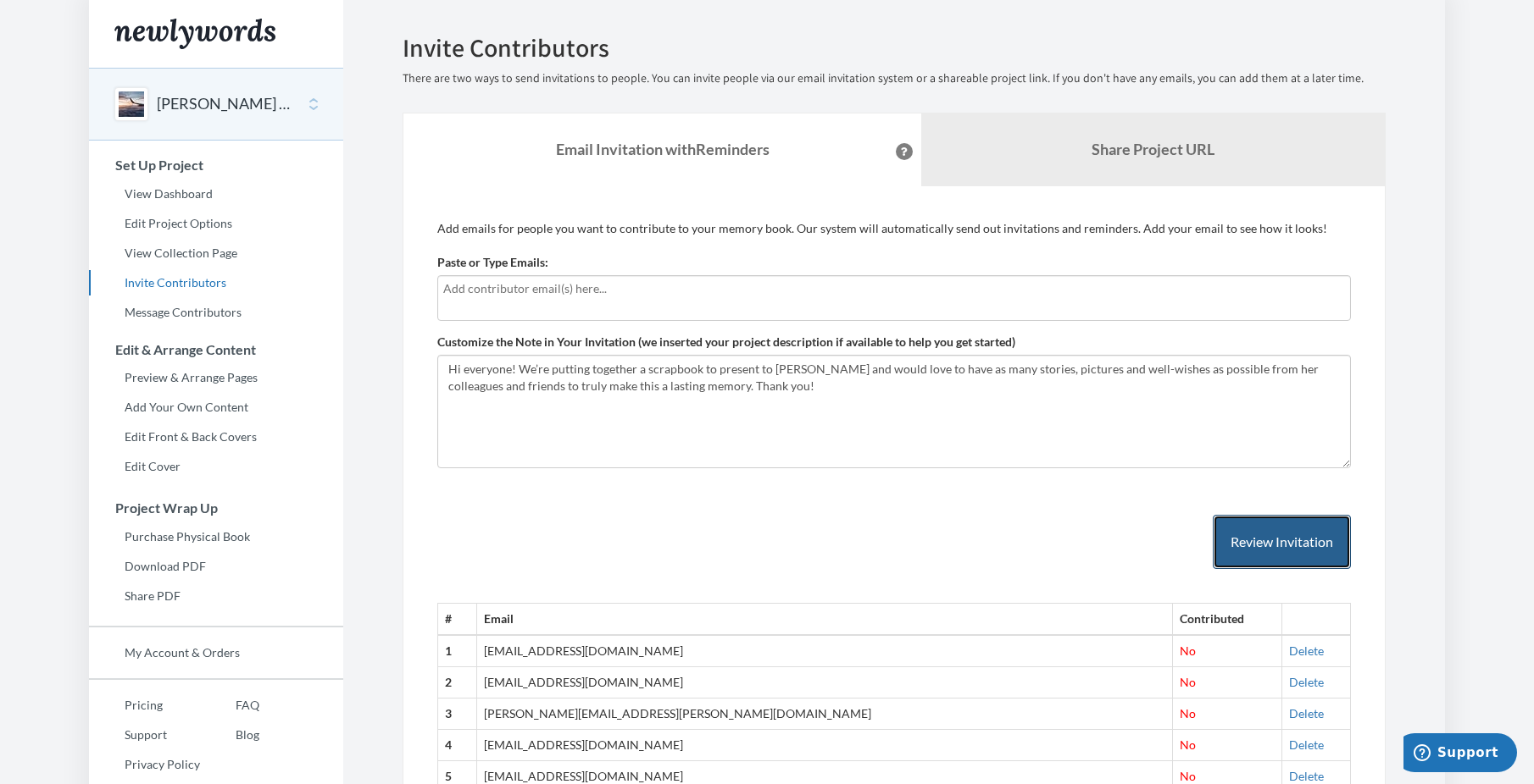
click at [1245, 537] on button "Review Invitation" at bounding box center [1282, 542] width 138 height 55
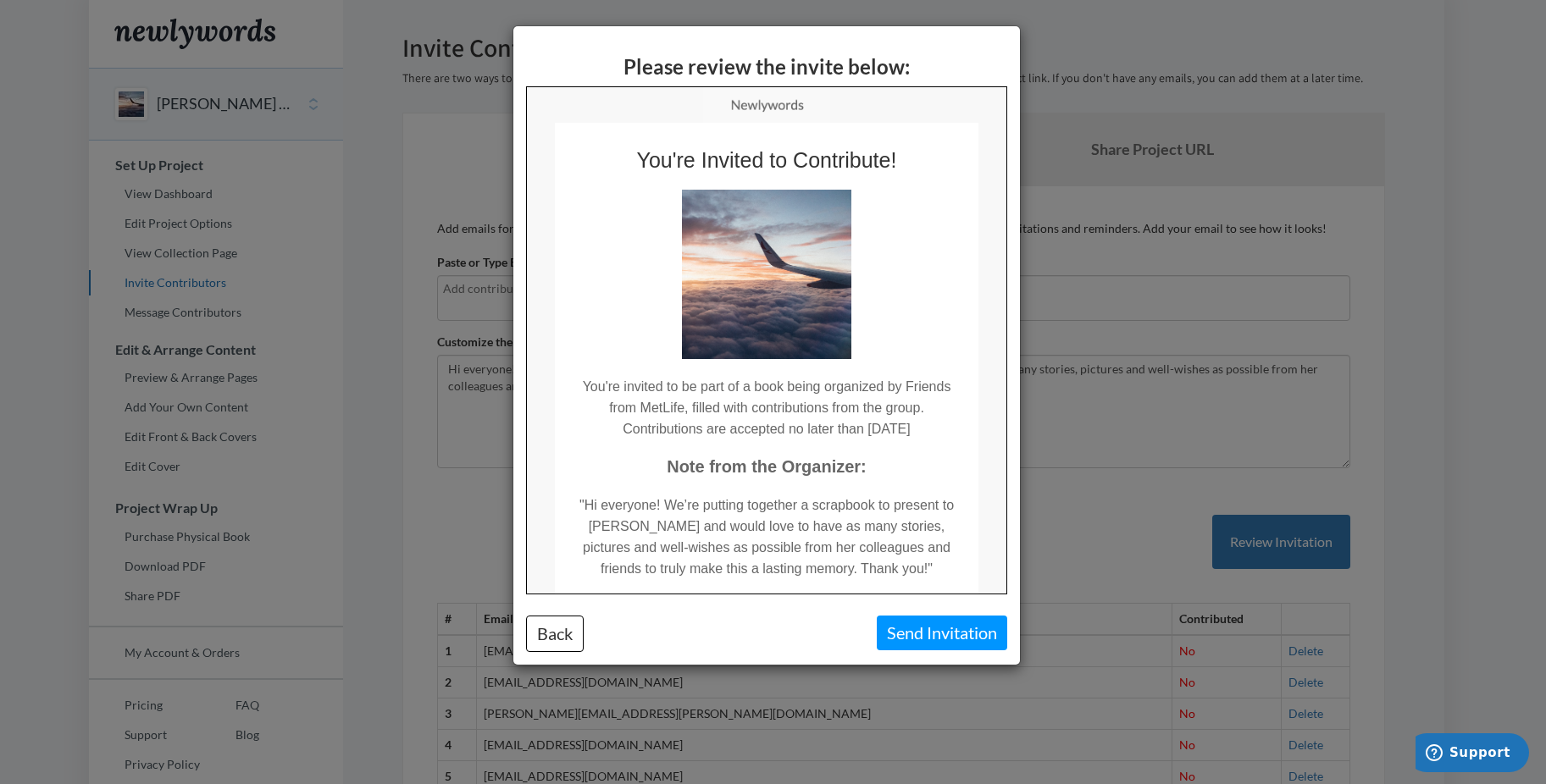
scroll to position [202, 0]
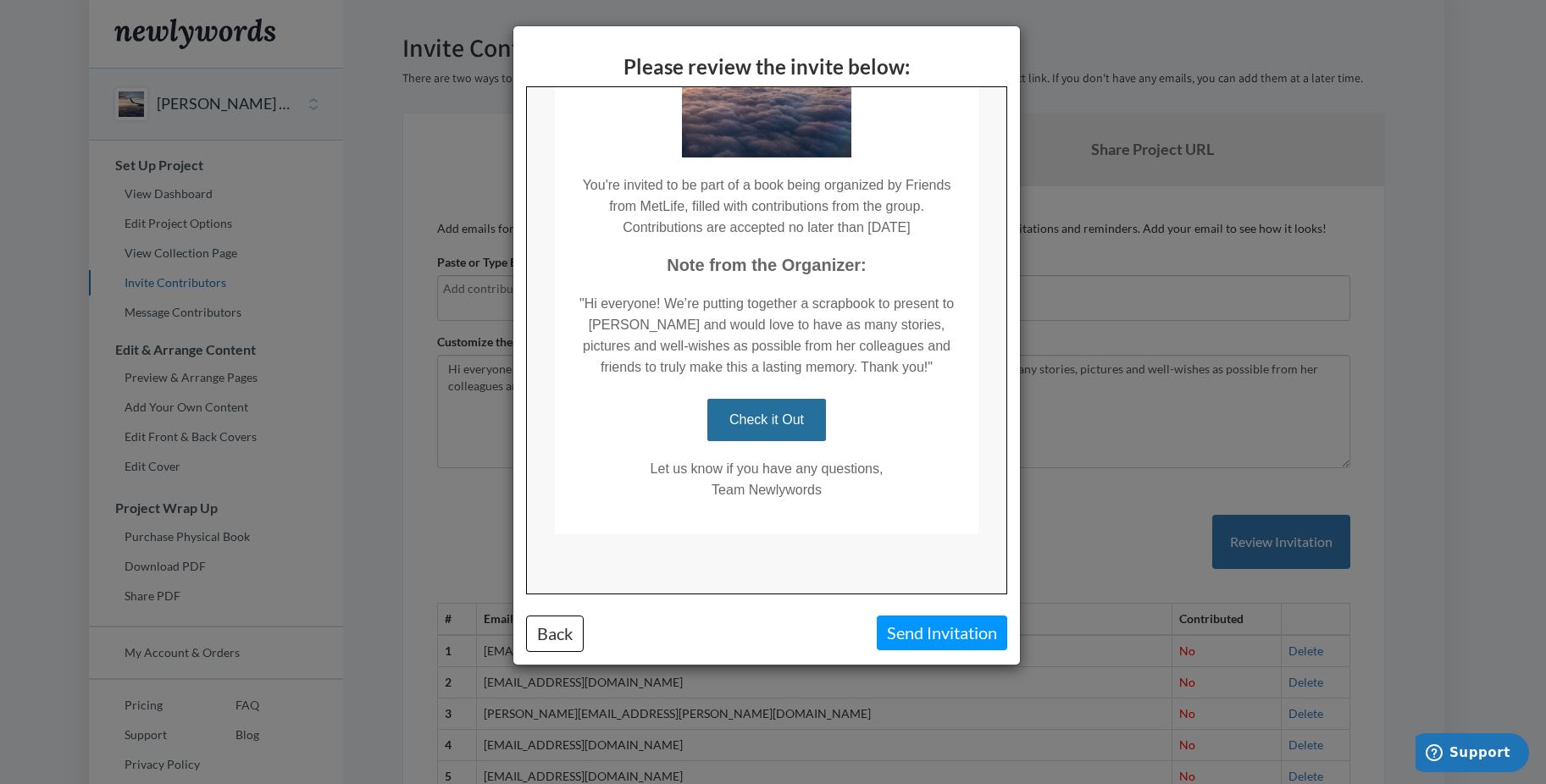
click at [1161, 122] on div "Please review the invite below: Back Send Invitation" at bounding box center [773, 392] width 1546 height 784
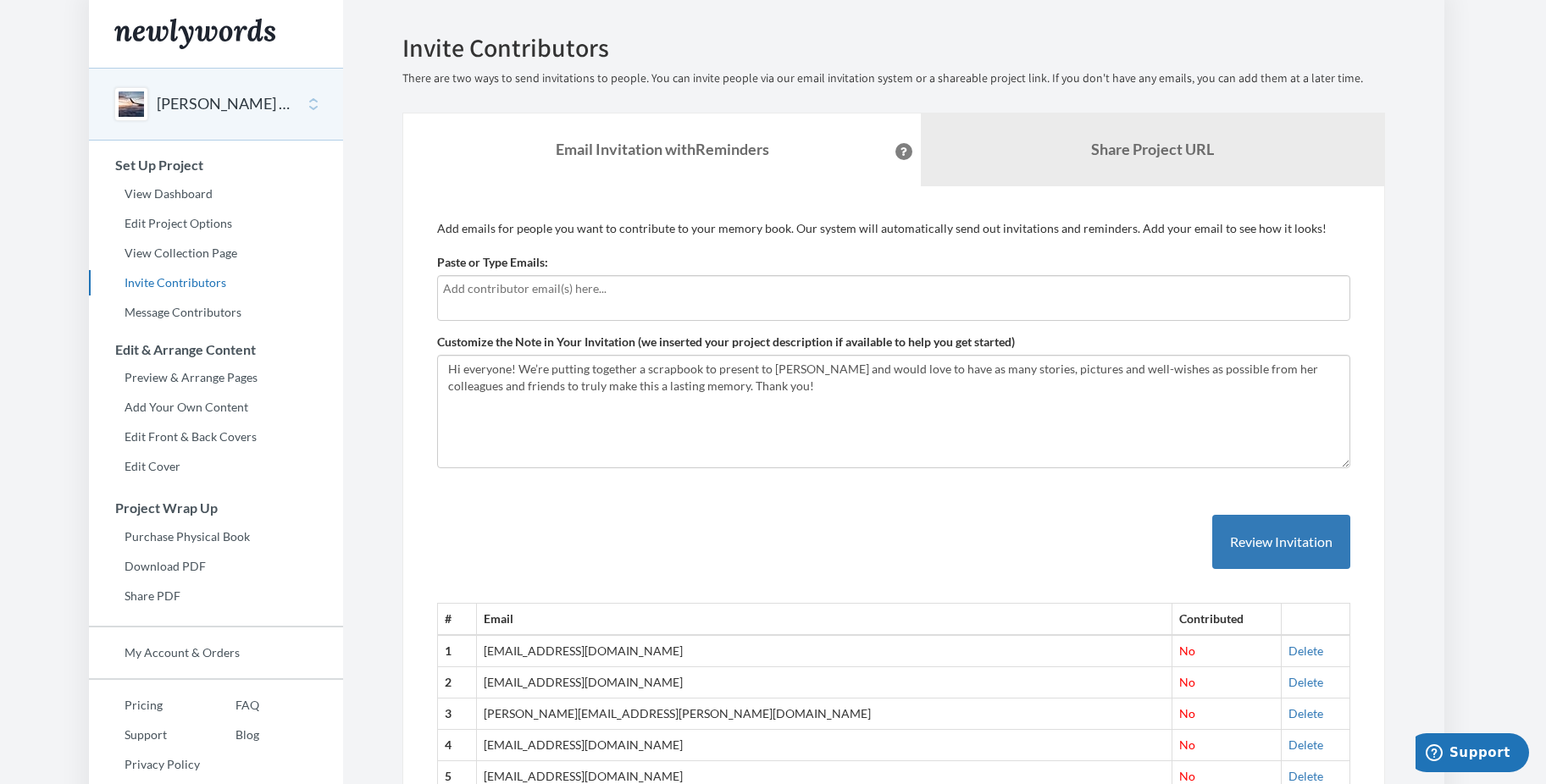
scroll to position [0, 0]
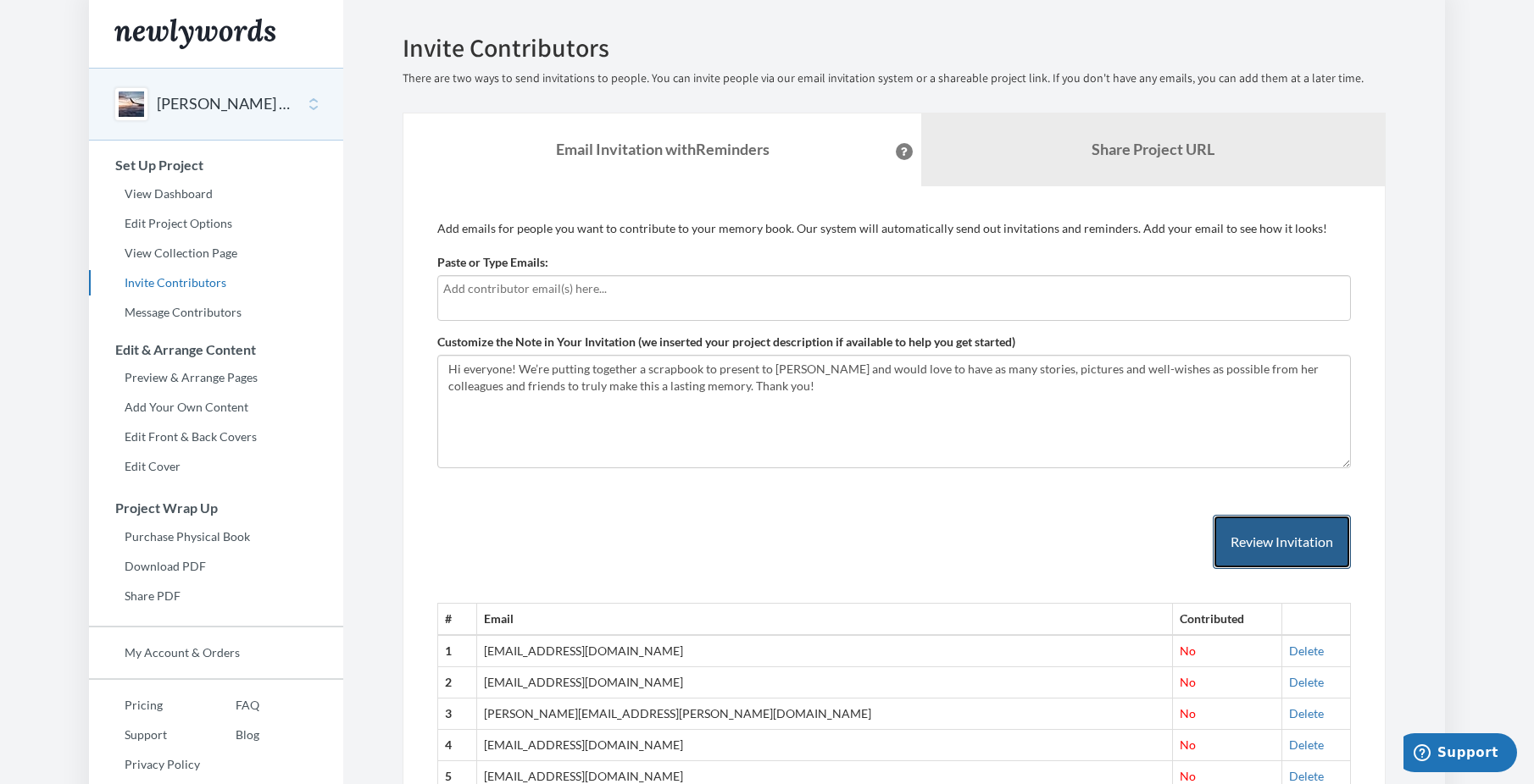
click at [1262, 545] on button "Review Invitation" at bounding box center [1282, 542] width 138 height 55
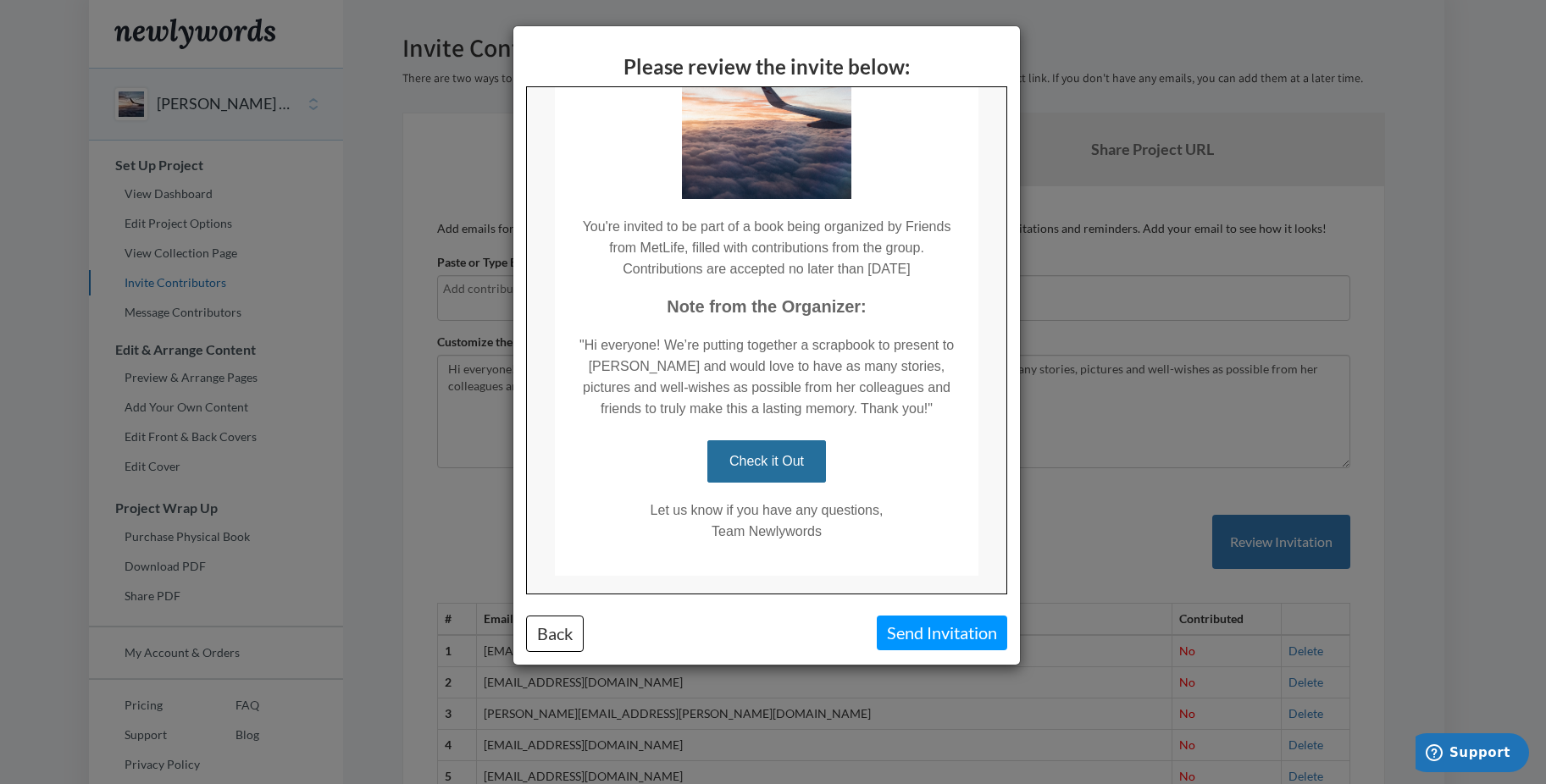
scroll to position [202, 0]
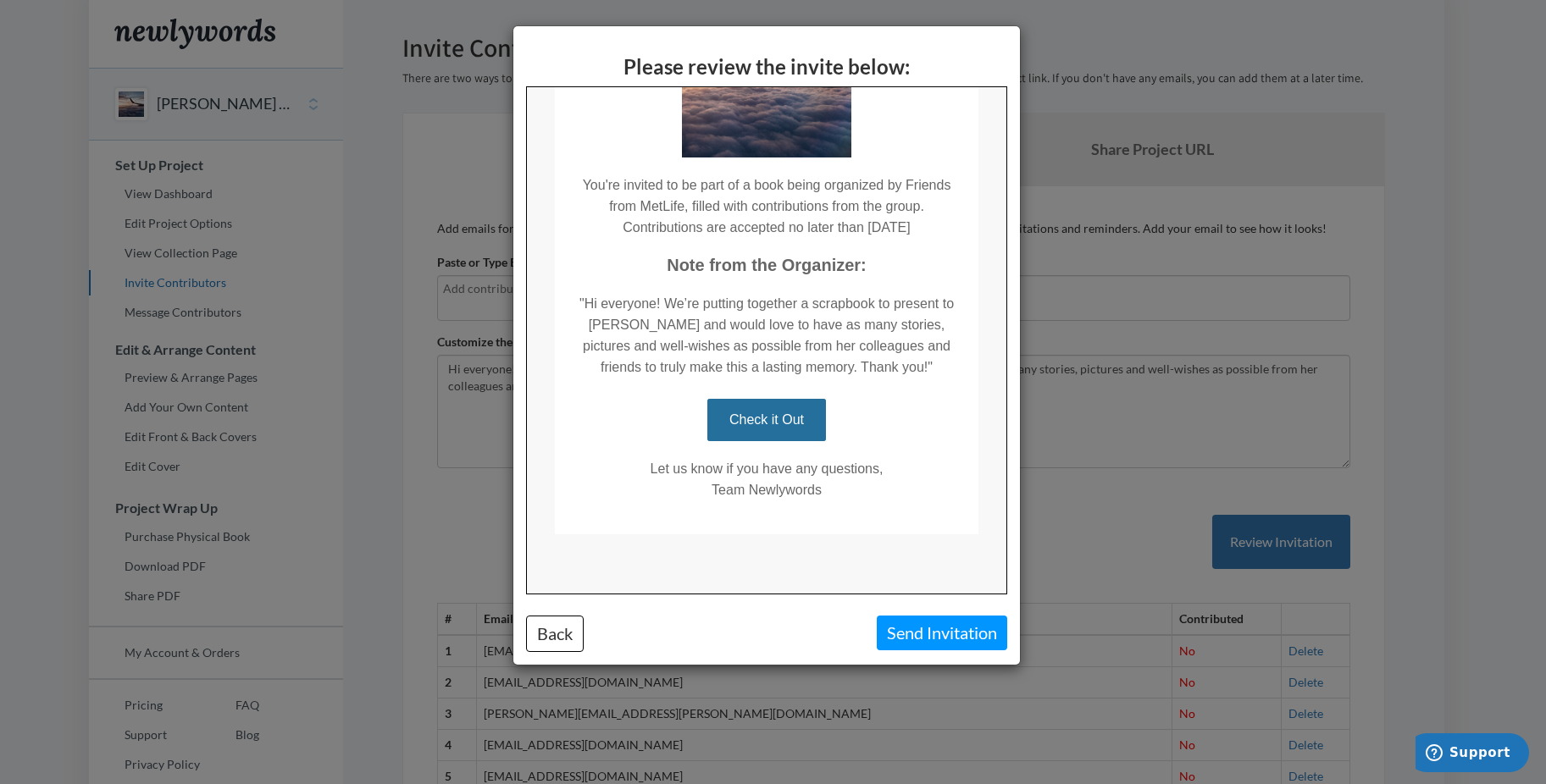
click at [1395, 173] on div "Please review the invite below: Back Send Invitation" at bounding box center [773, 392] width 1546 height 784
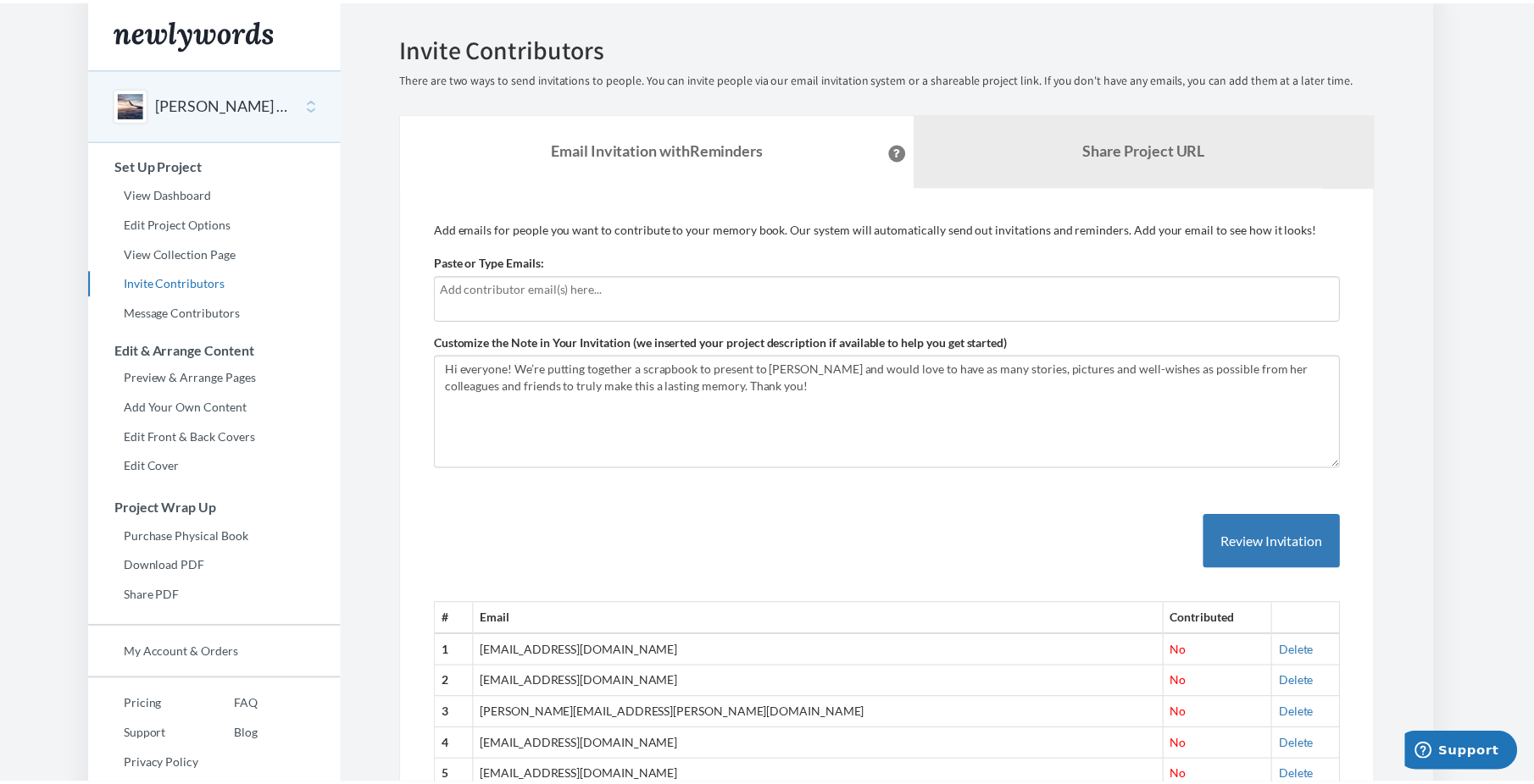
scroll to position [0, 0]
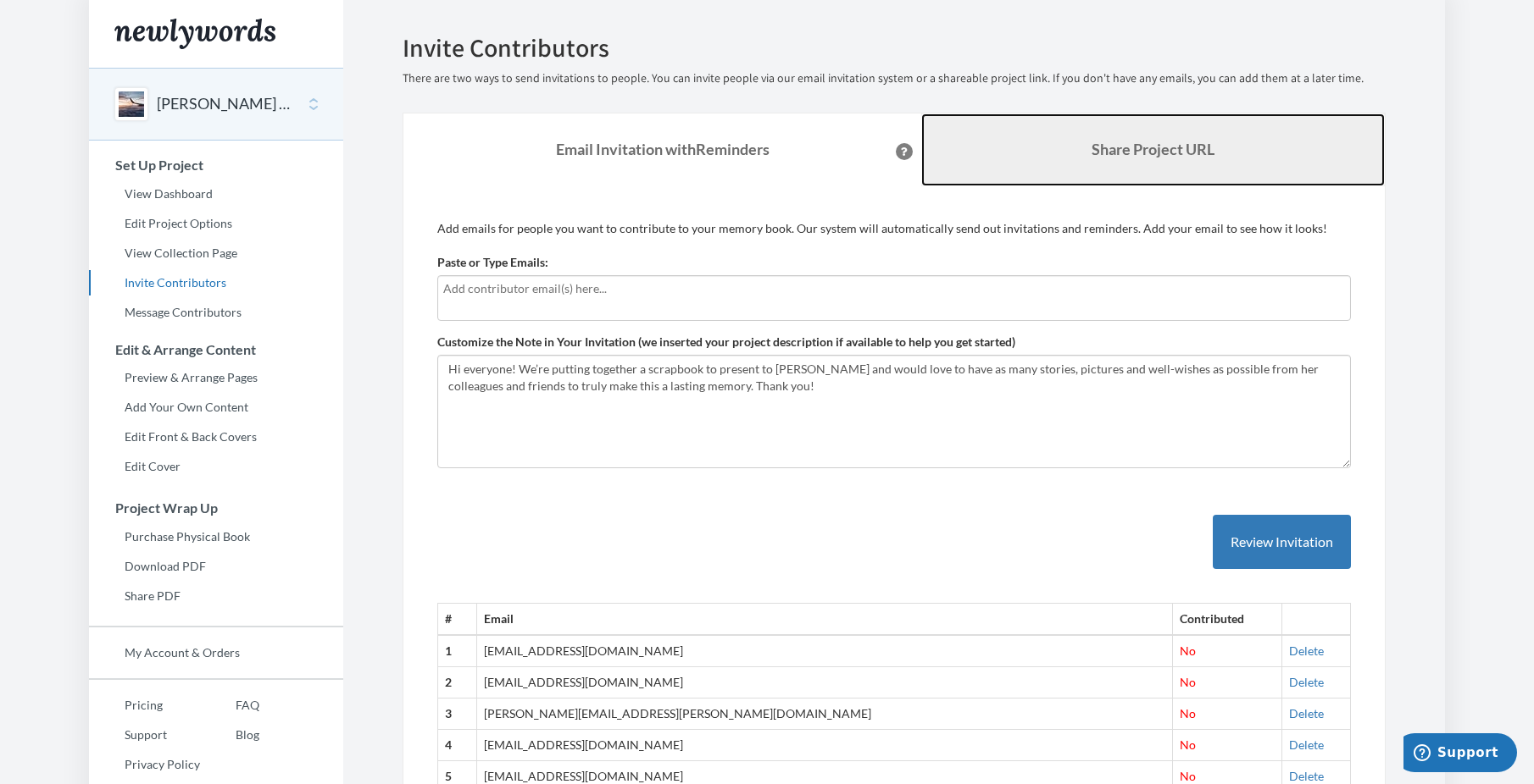
click at [1102, 151] on b "Share Project URL" at bounding box center [1153, 148] width 123 height 18
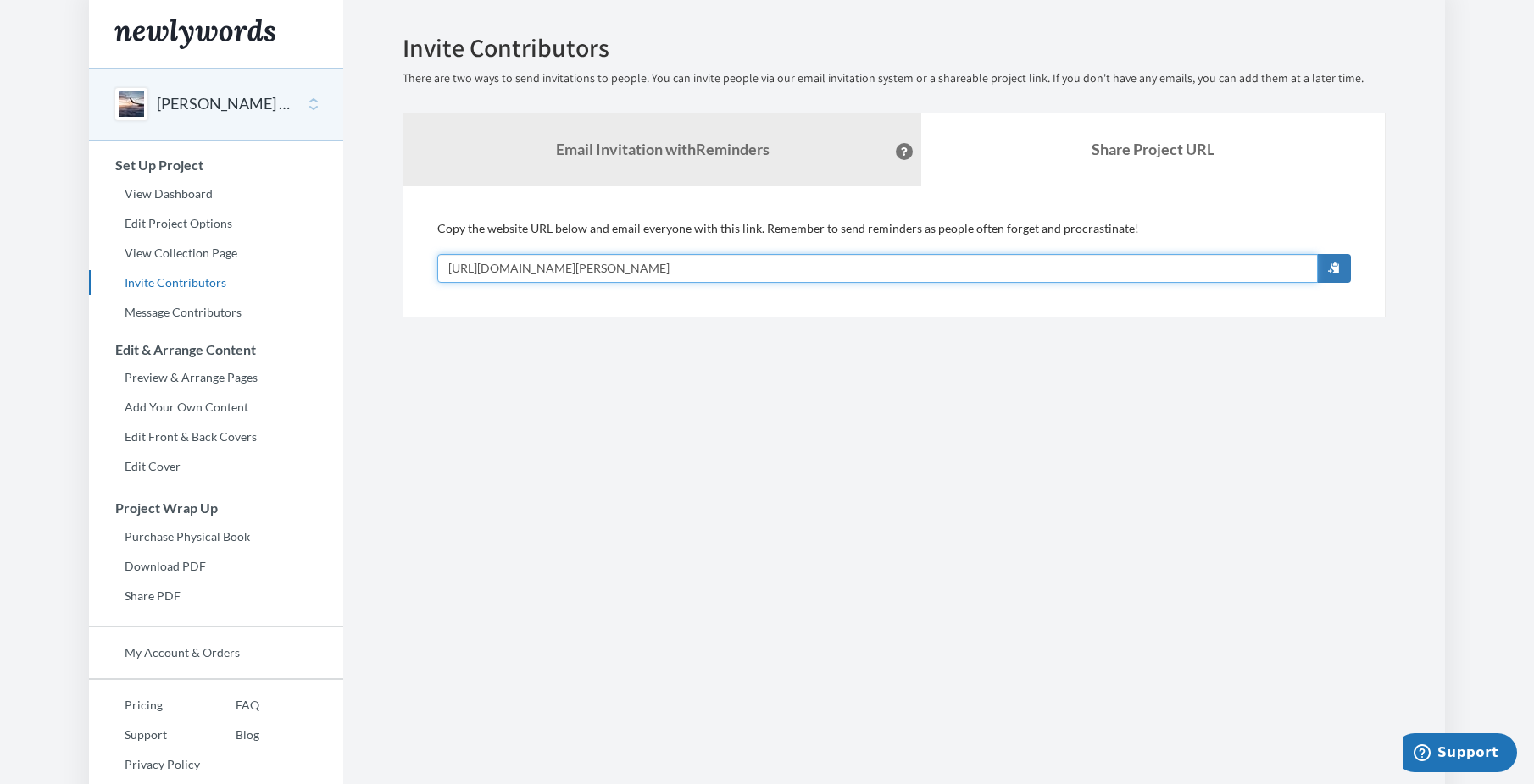
drag, startPoint x: 788, startPoint y: 264, endPoint x: 451, endPoint y: 273, distance: 337.1
click at [451, 273] on input "[URL][DOMAIN_NAME][PERSON_NAME]" at bounding box center [878, 268] width 880 height 29
